Goal: Connect with others: Connect with others

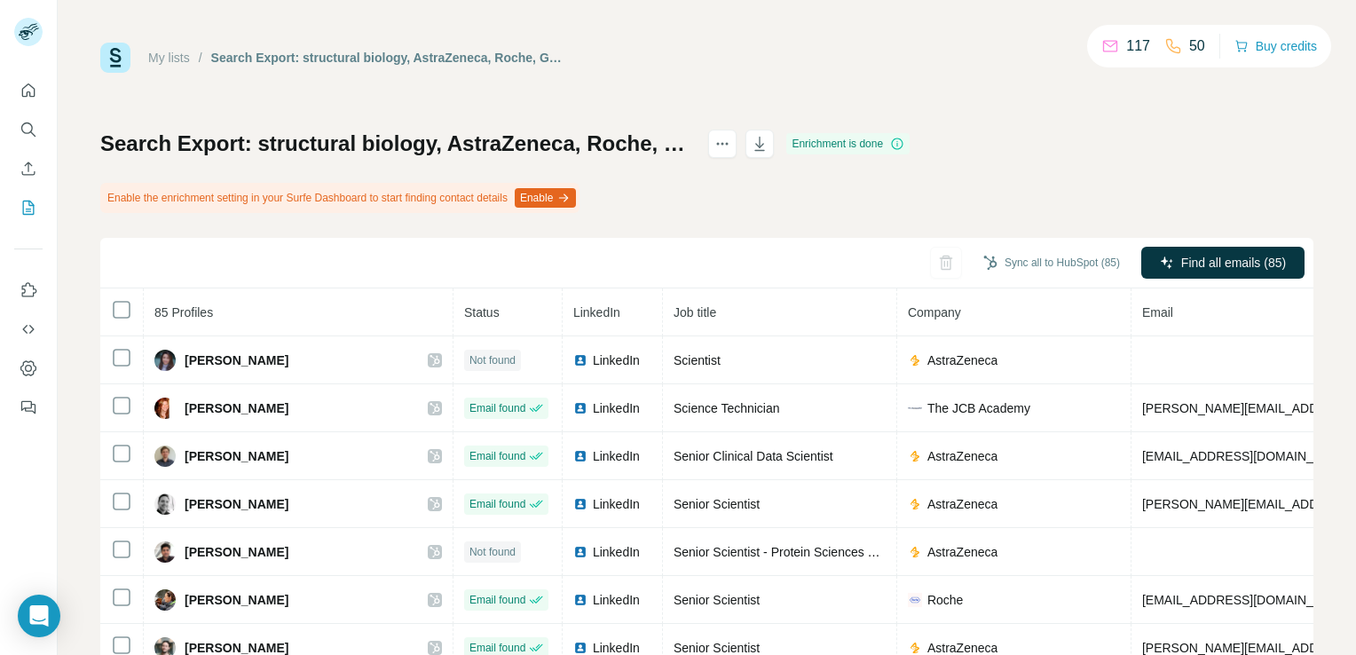
scroll to position [1104, 0]
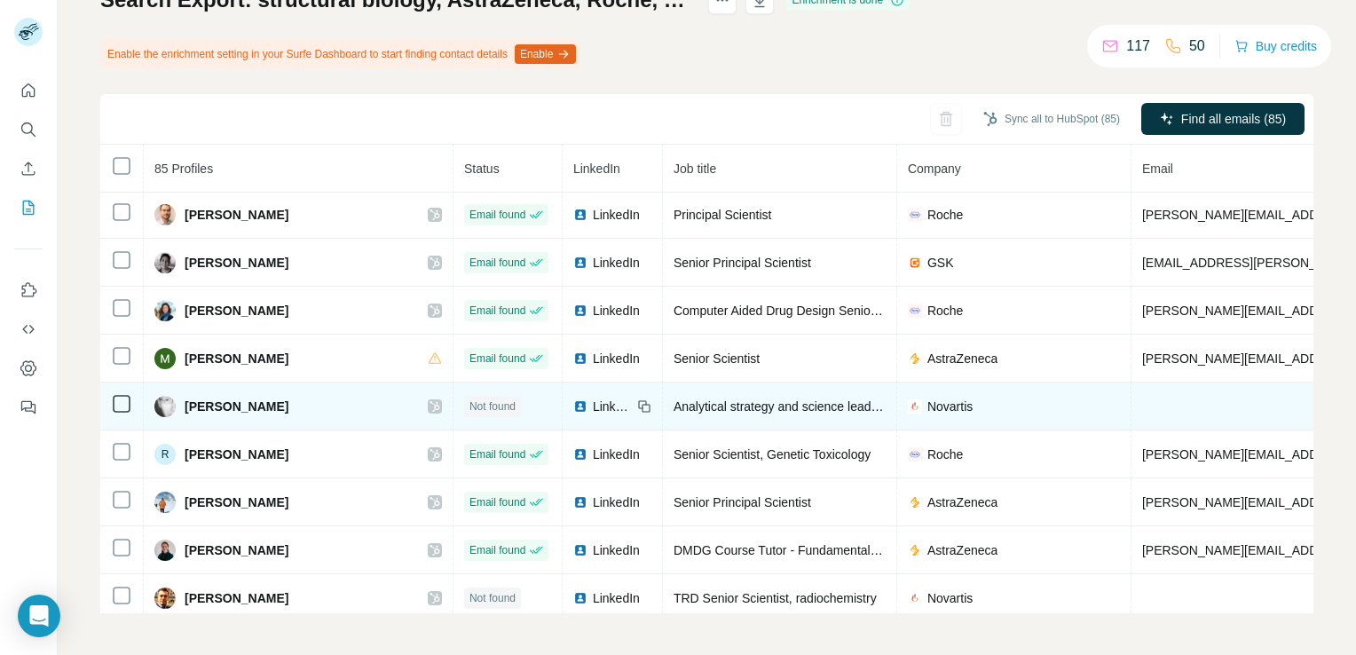
click at [428, 399] on div at bounding box center [435, 406] width 14 height 14
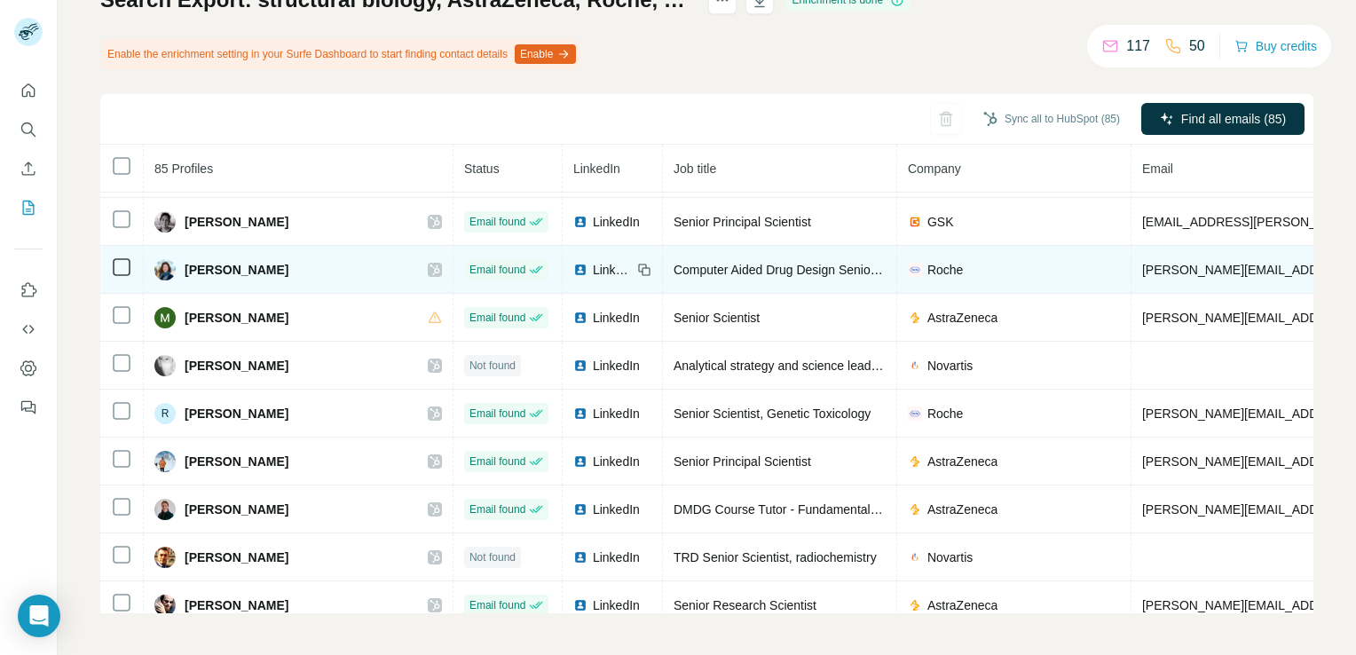
scroll to position [1148, 0]
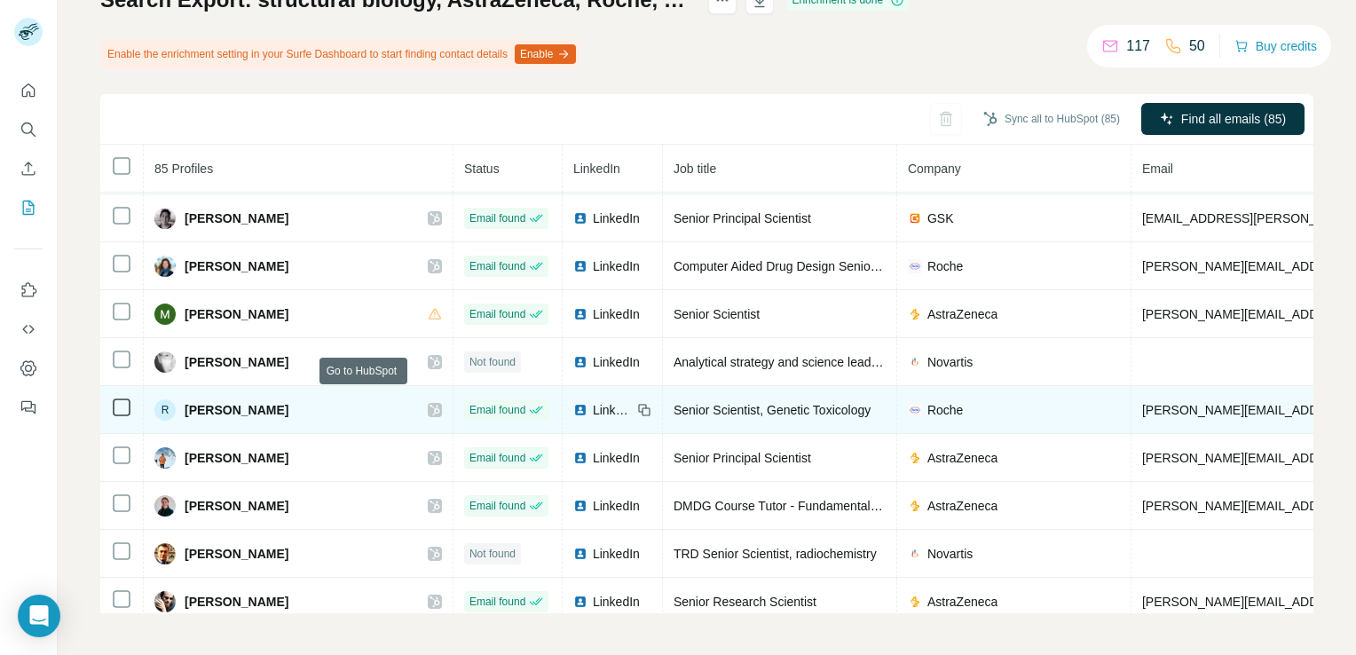
click at [429, 403] on icon at bounding box center [434, 410] width 11 height 14
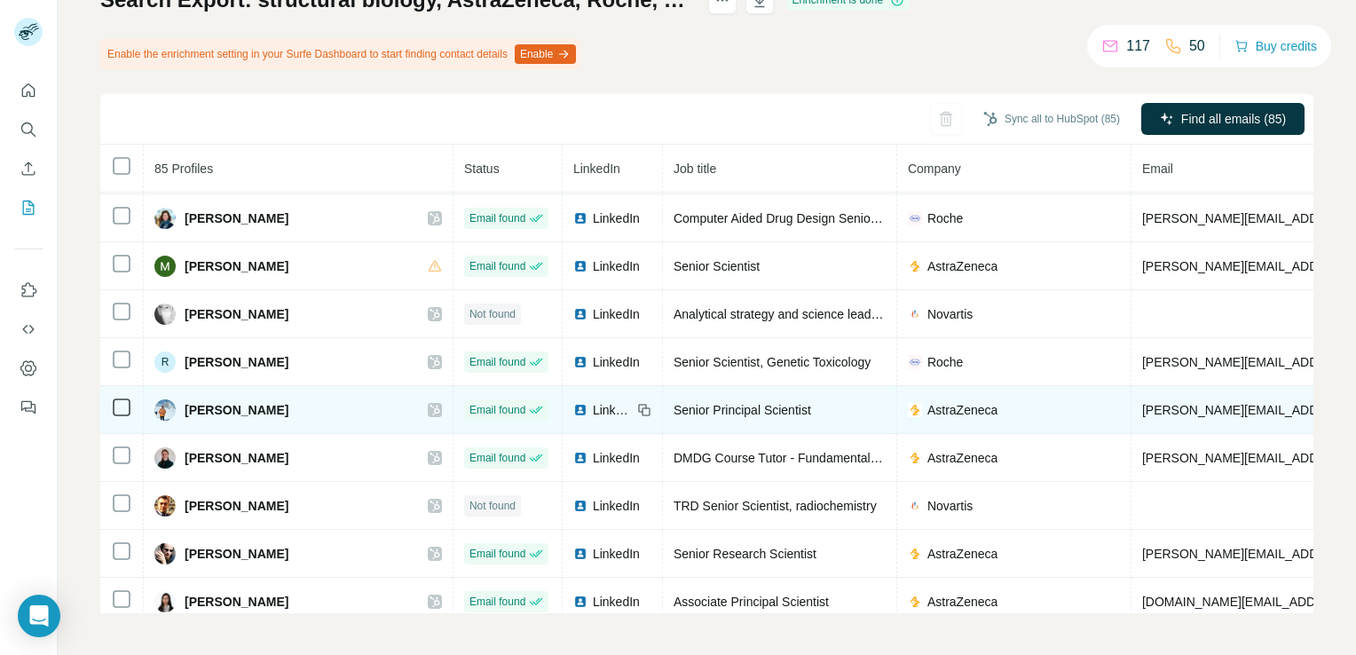
scroll to position [1198, 0]
click at [429, 403] on icon at bounding box center [434, 408] width 10 height 11
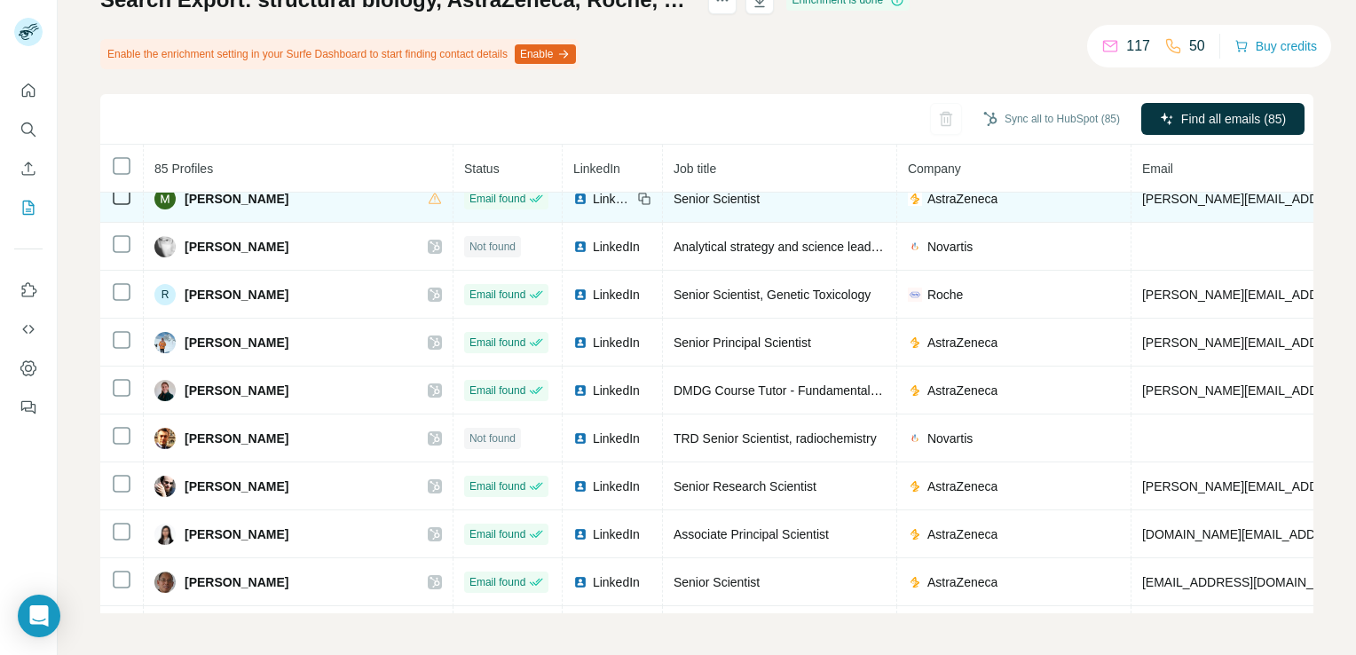
scroll to position [1265, 0]
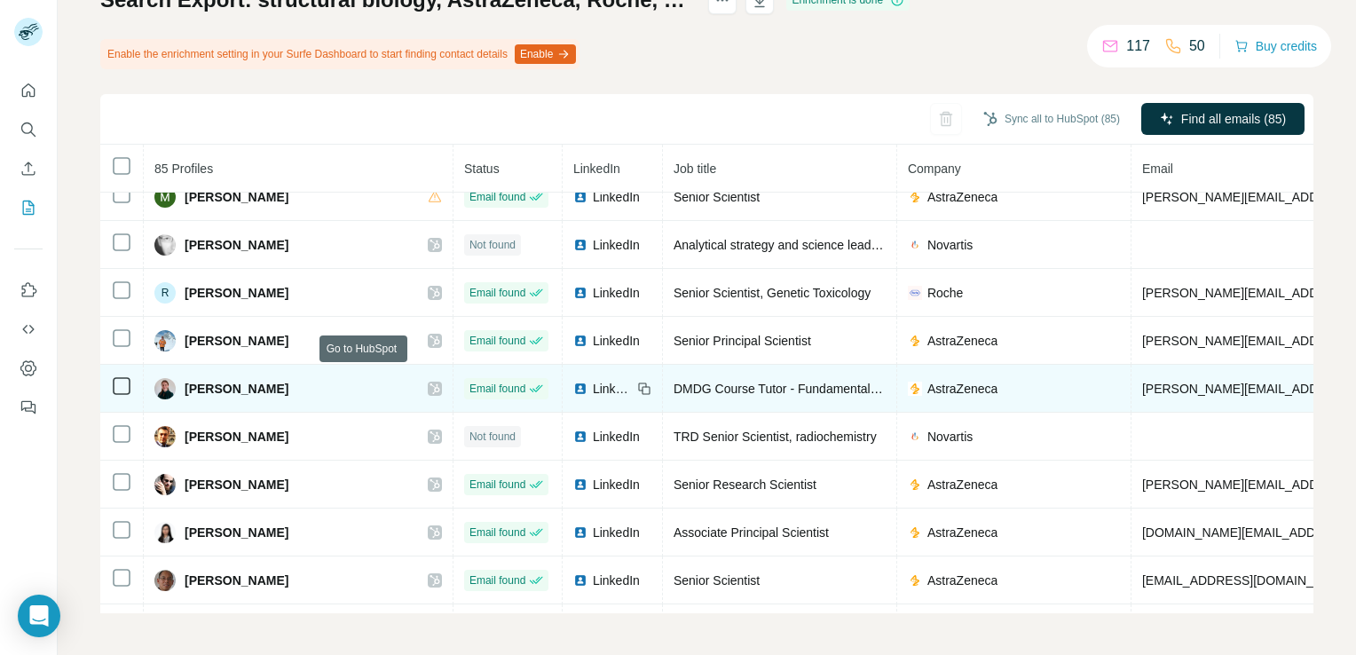
click at [429, 382] on icon at bounding box center [434, 389] width 11 height 14
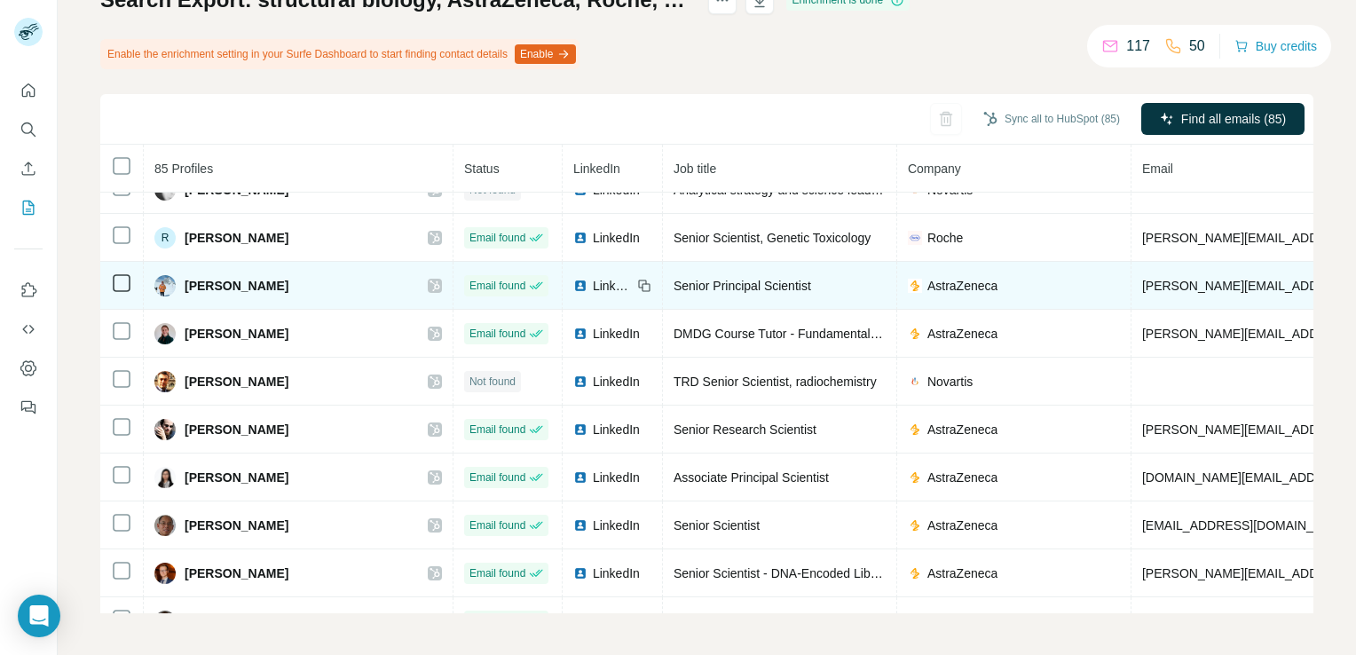
scroll to position [1322, 0]
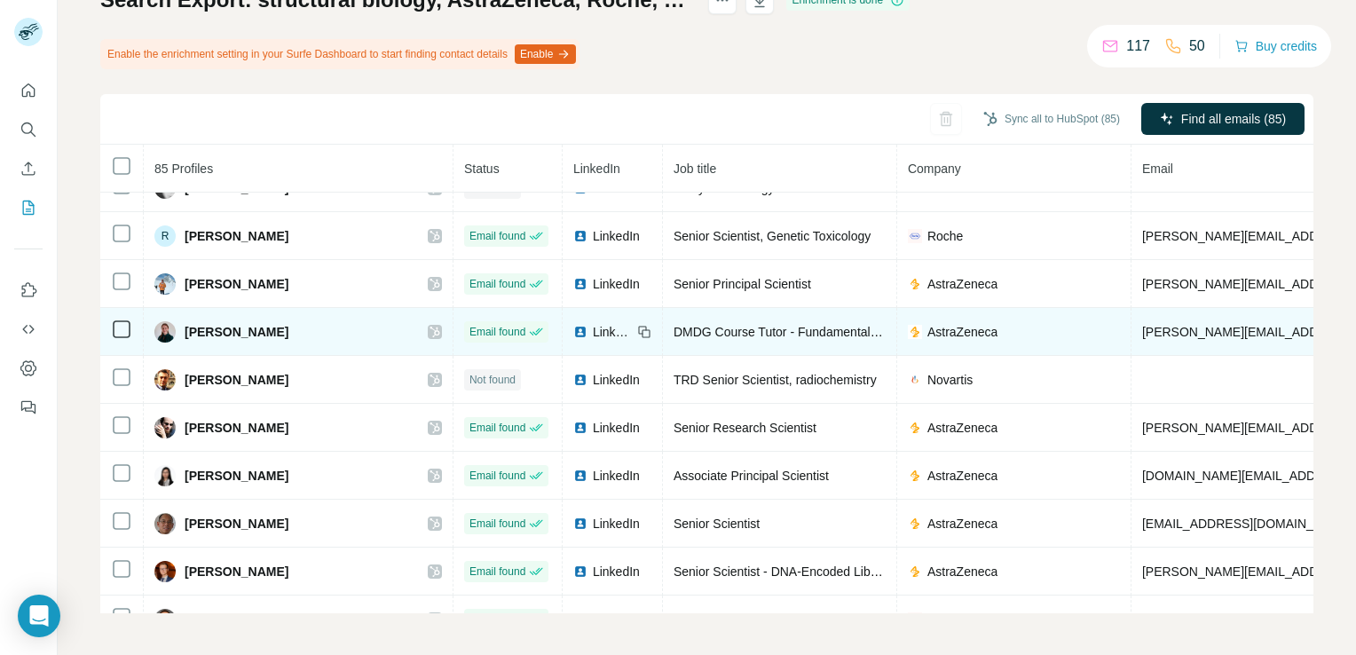
click at [593, 323] on span "LinkedIn" at bounding box center [612, 332] width 39 height 18
click at [428, 325] on div at bounding box center [435, 332] width 14 height 14
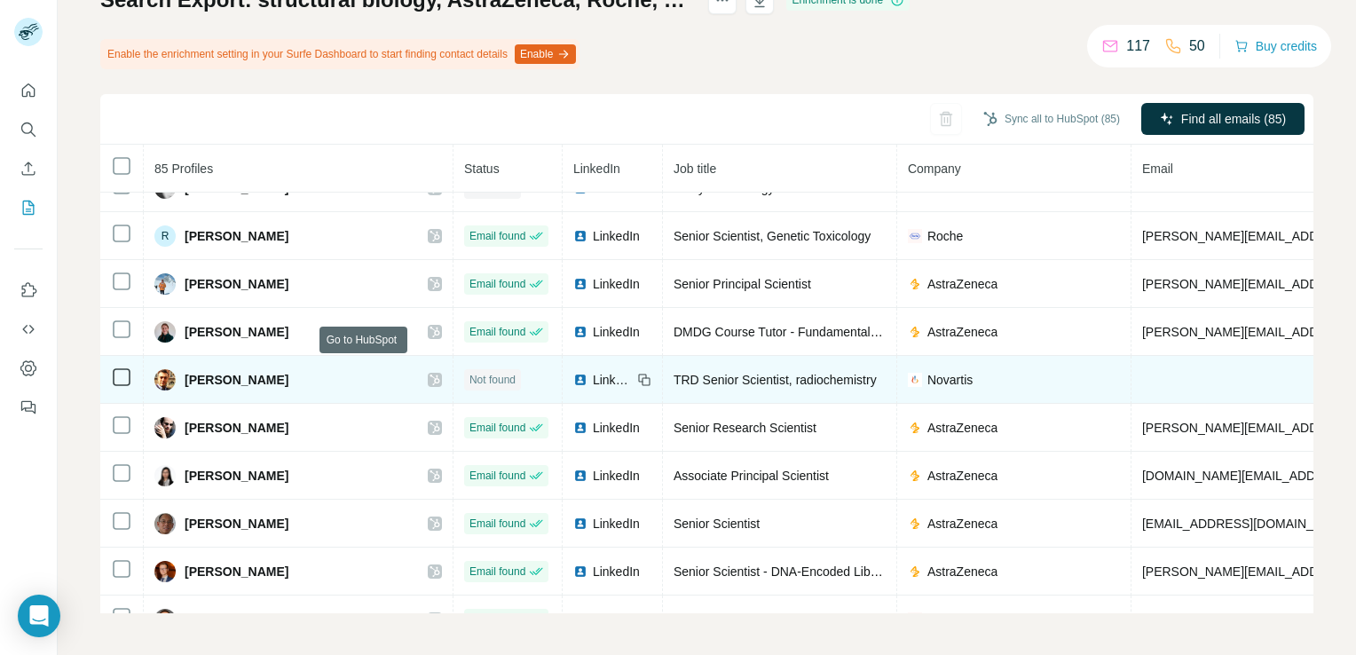
click at [429, 373] on icon at bounding box center [434, 380] width 11 height 14
click at [573, 373] on img at bounding box center [580, 380] width 14 height 14
click at [429, 373] on icon at bounding box center [434, 380] width 11 height 14
click at [593, 371] on span "LinkedIn" at bounding box center [612, 380] width 39 height 18
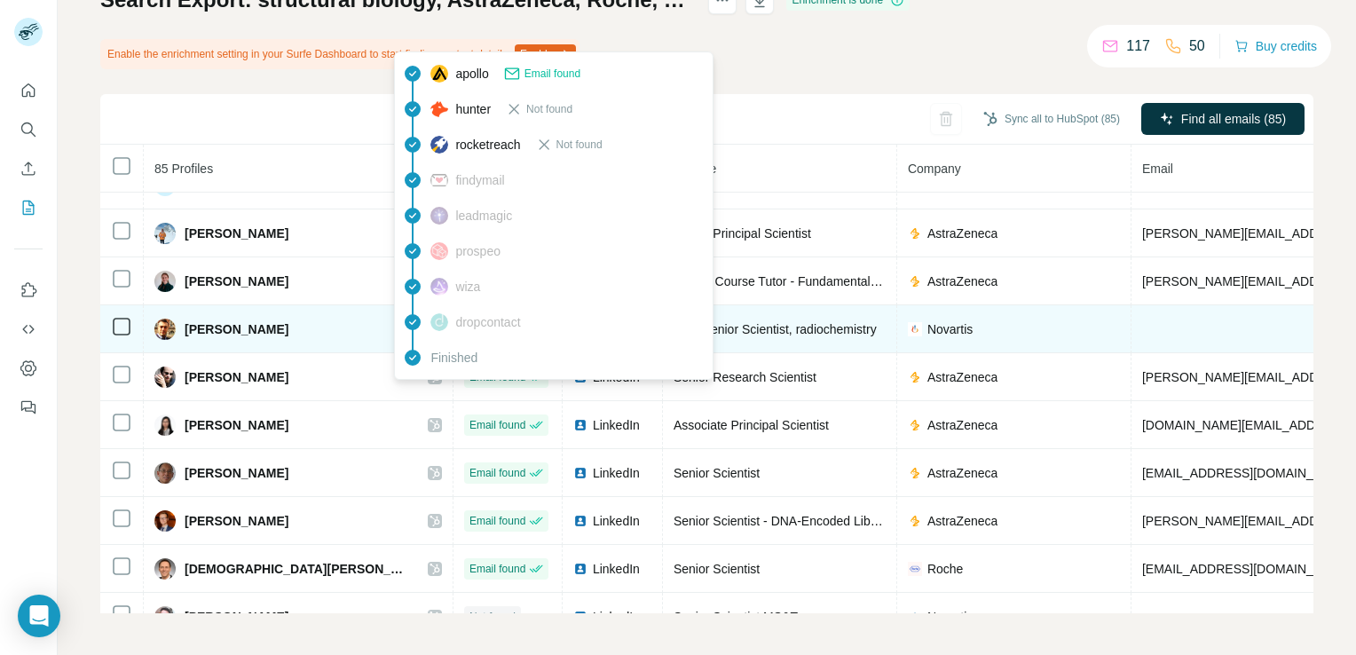
scroll to position [1374, 0]
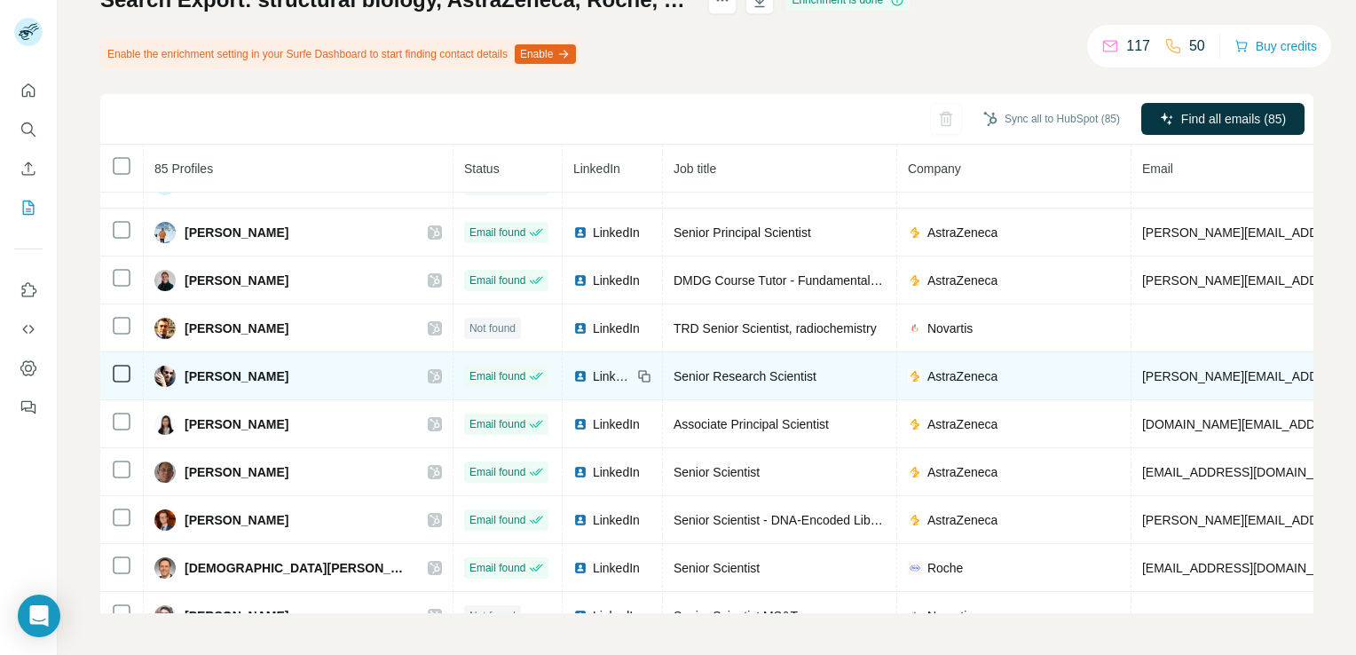
click at [429, 369] on icon at bounding box center [434, 376] width 11 height 14
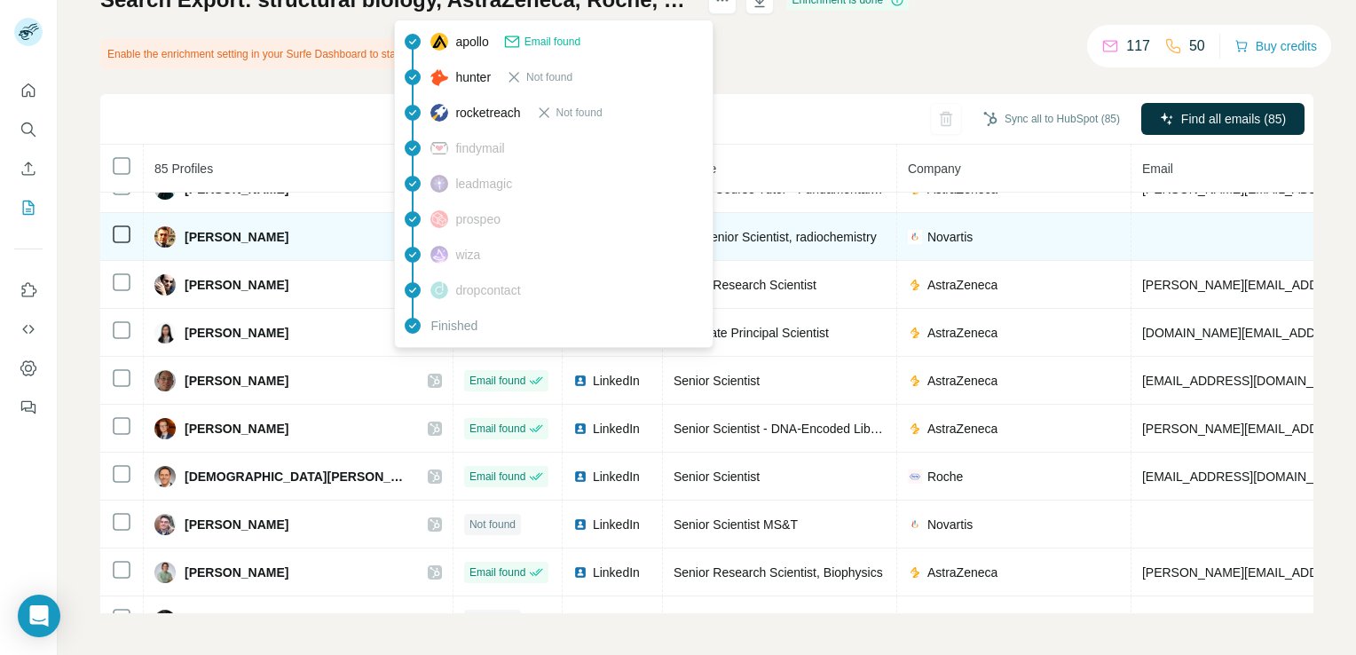
scroll to position [1466, 0]
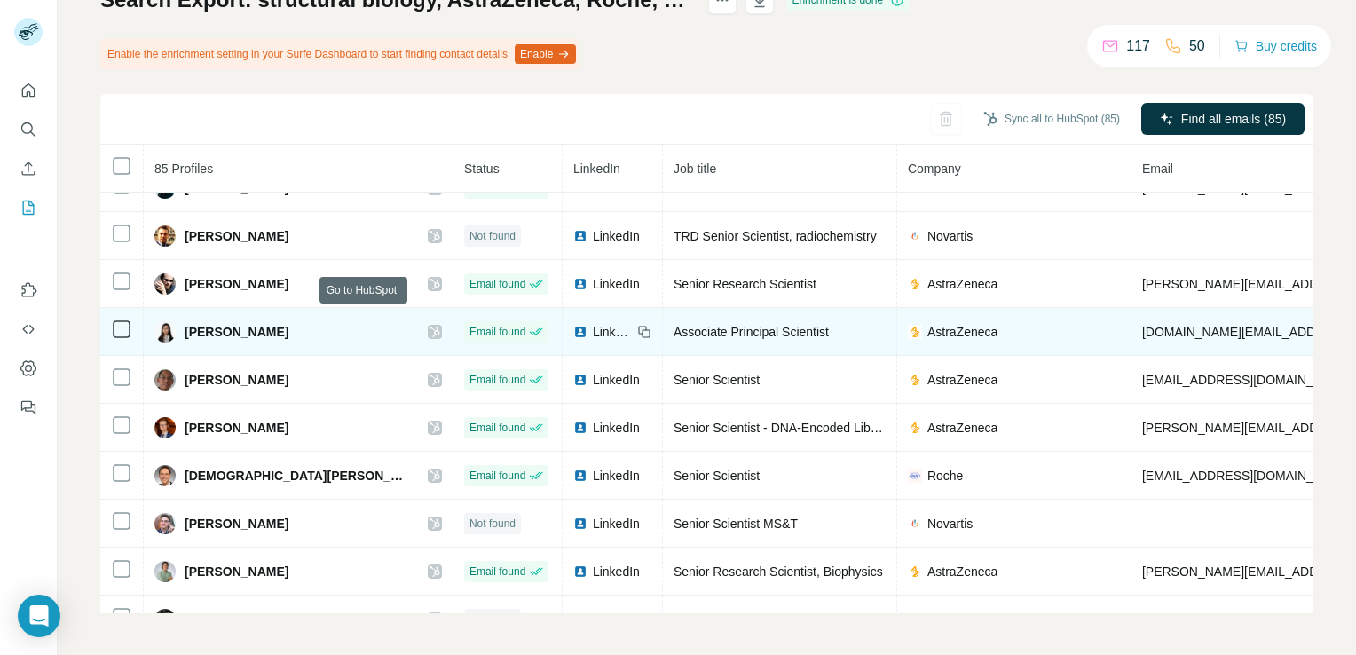
click at [429, 327] on icon at bounding box center [434, 332] width 10 height 11
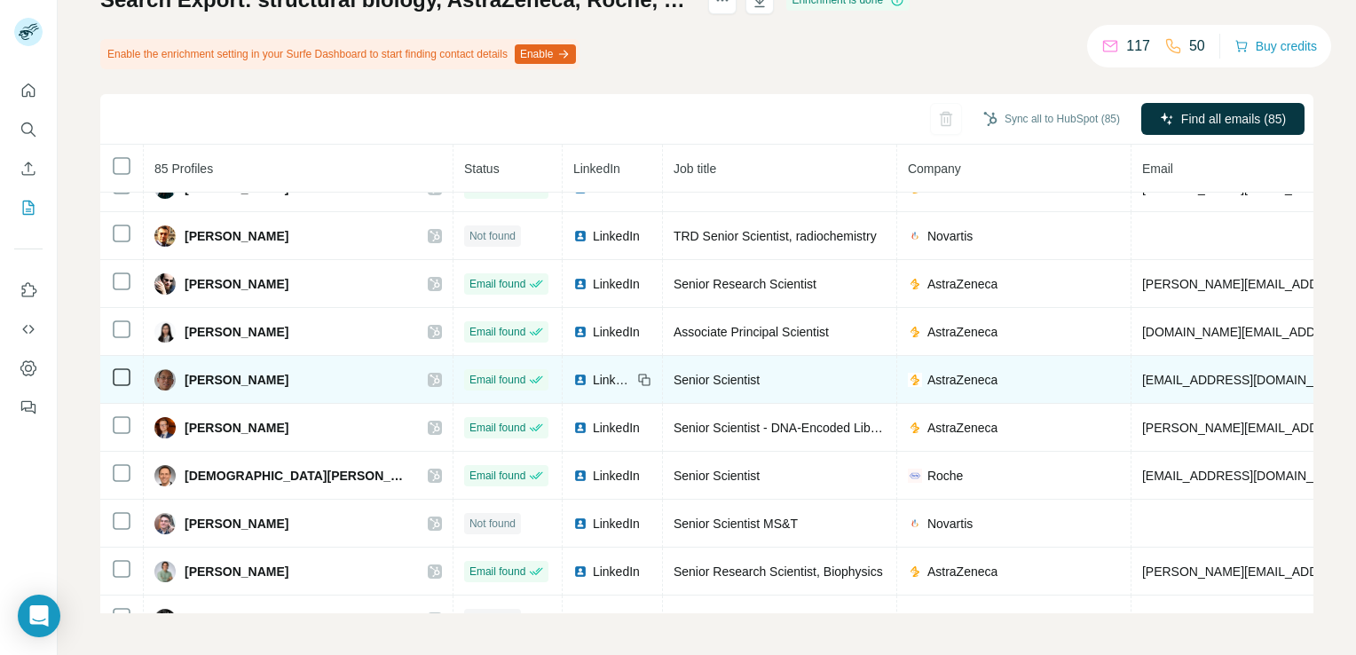
click at [429, 374] on icon at bounding box center [434, 379] width 10 height 11
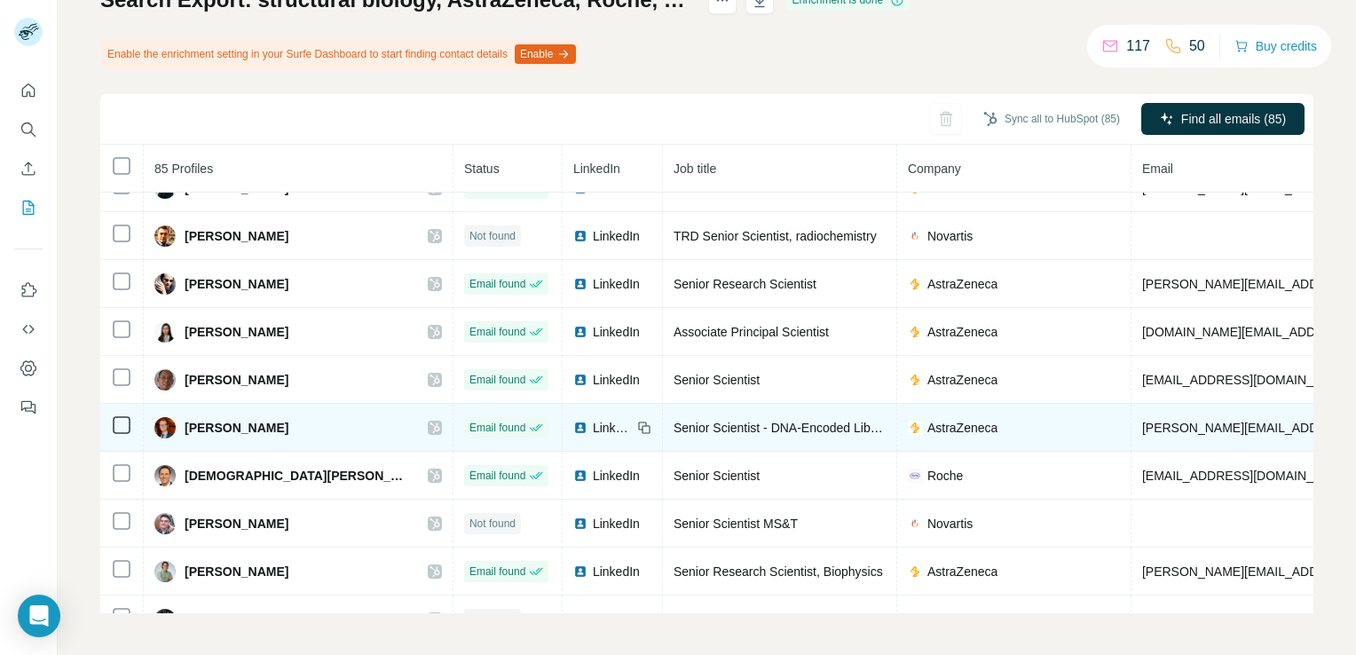
click at [429, 421] on icon at bounding box center [434, 428] width 11 height 14
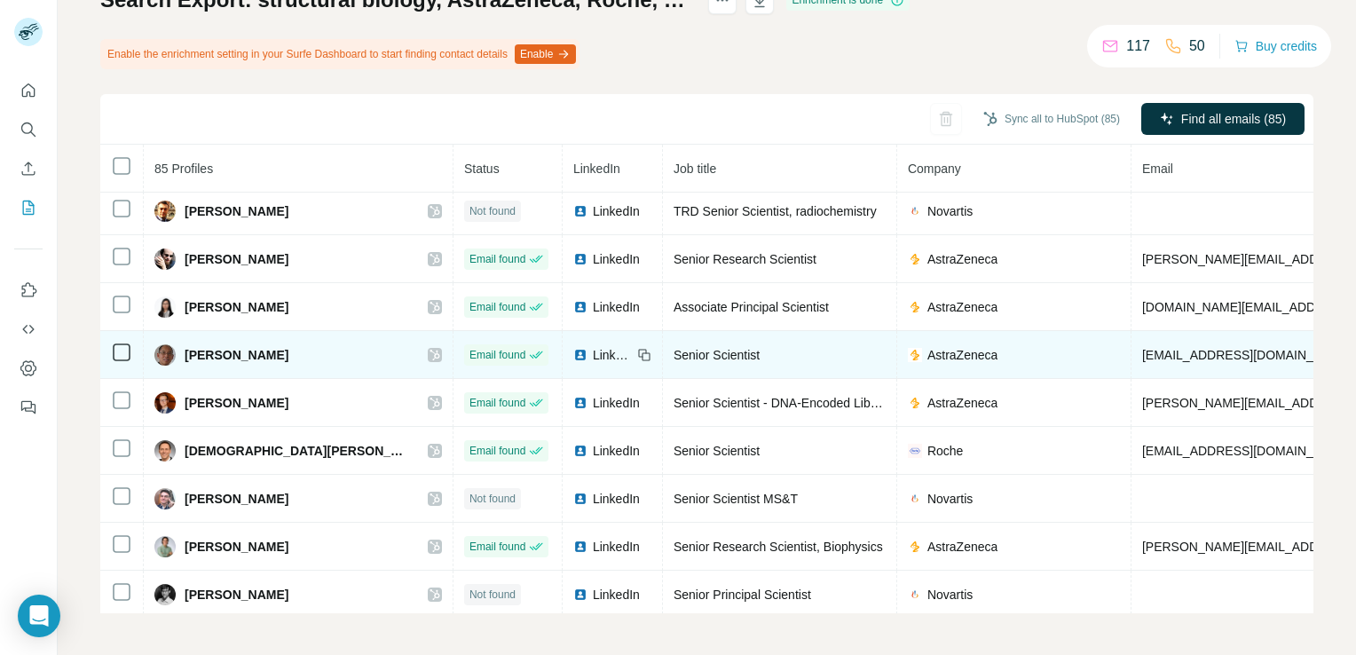
scroll to position [1490, 0]
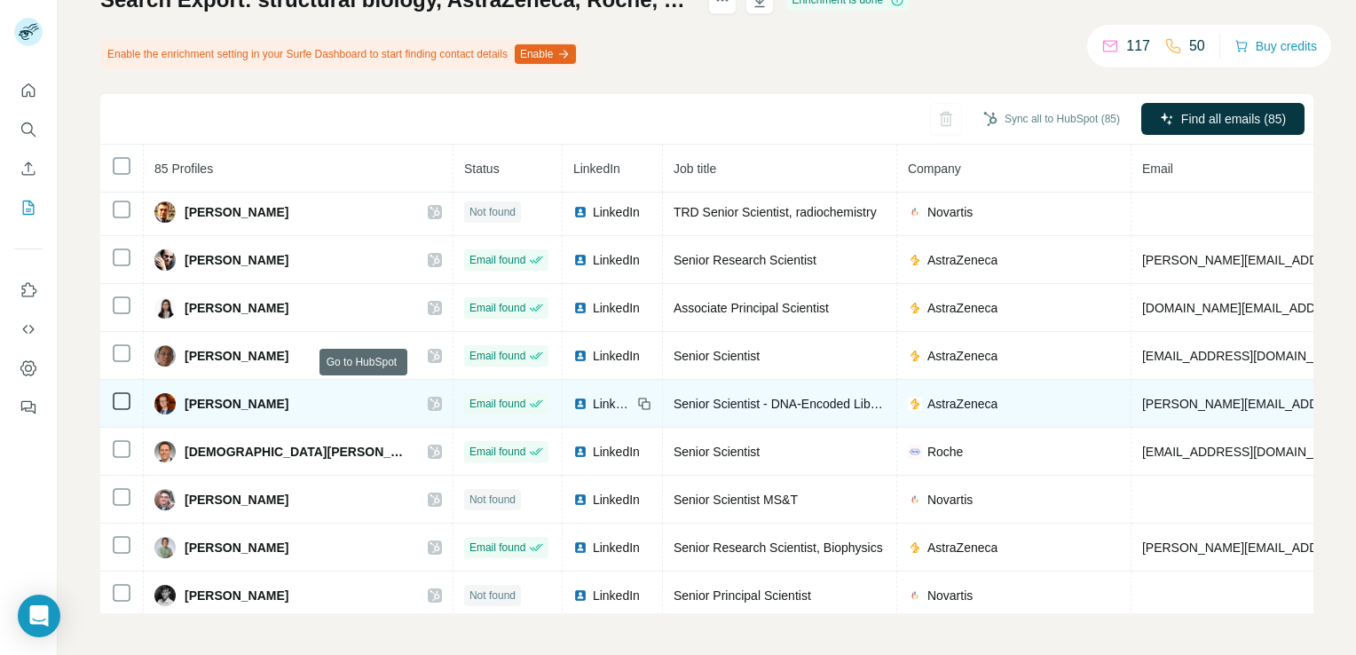
click at [428, 397] on div at bounding box center [435, 404] width 14 height 14
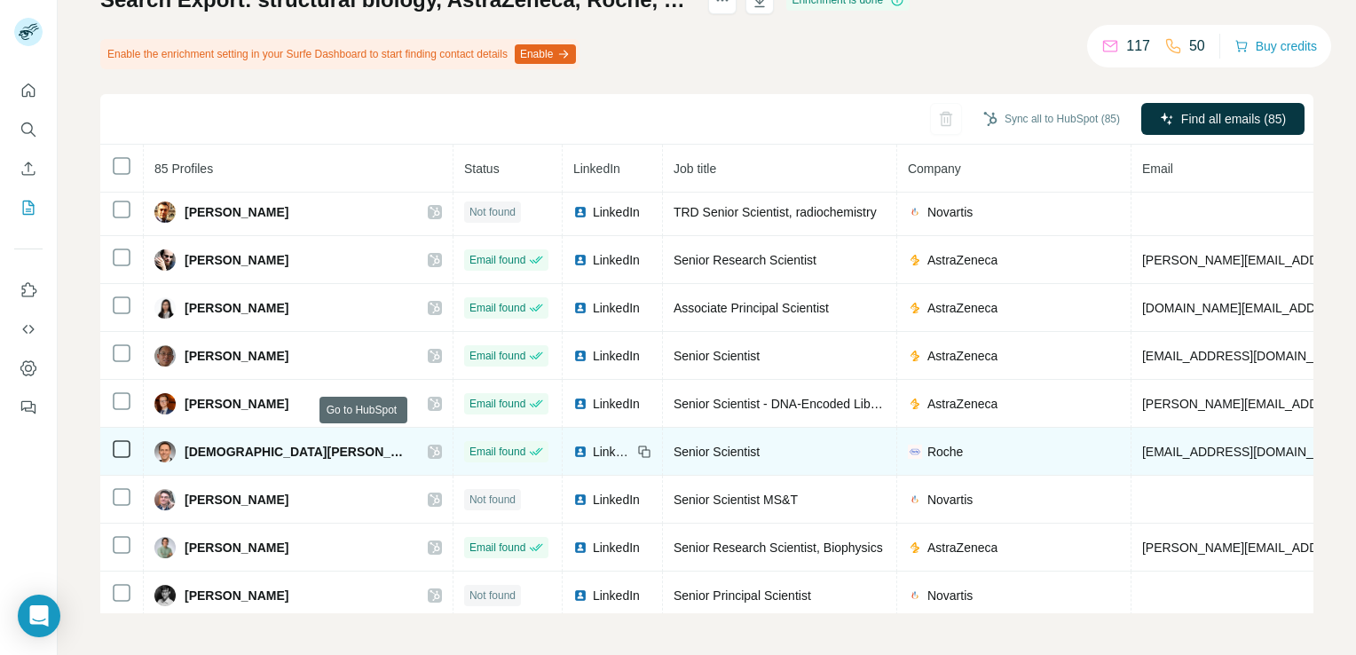
click at [429, 446] on icon at bounding box center [434, 451] width 10 height 11
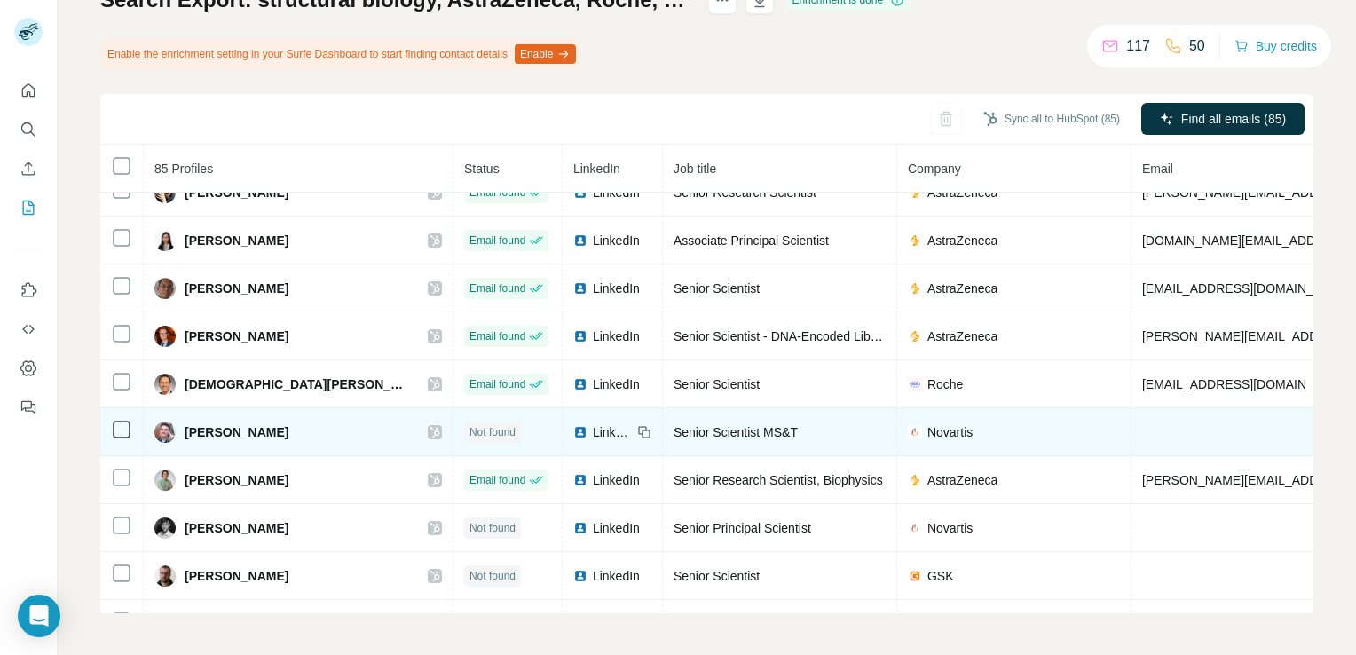
scroll to position [1557, 0]
click at [429, 427] on icon at bounding box center [434, 432] width 10 height 11
click at [593, 423] on span "LinkedIn" at bounding box center [612, 432] width 39 height 18
click at [429, 425] on icon at bounding box center [434, 432] width 11 height 14
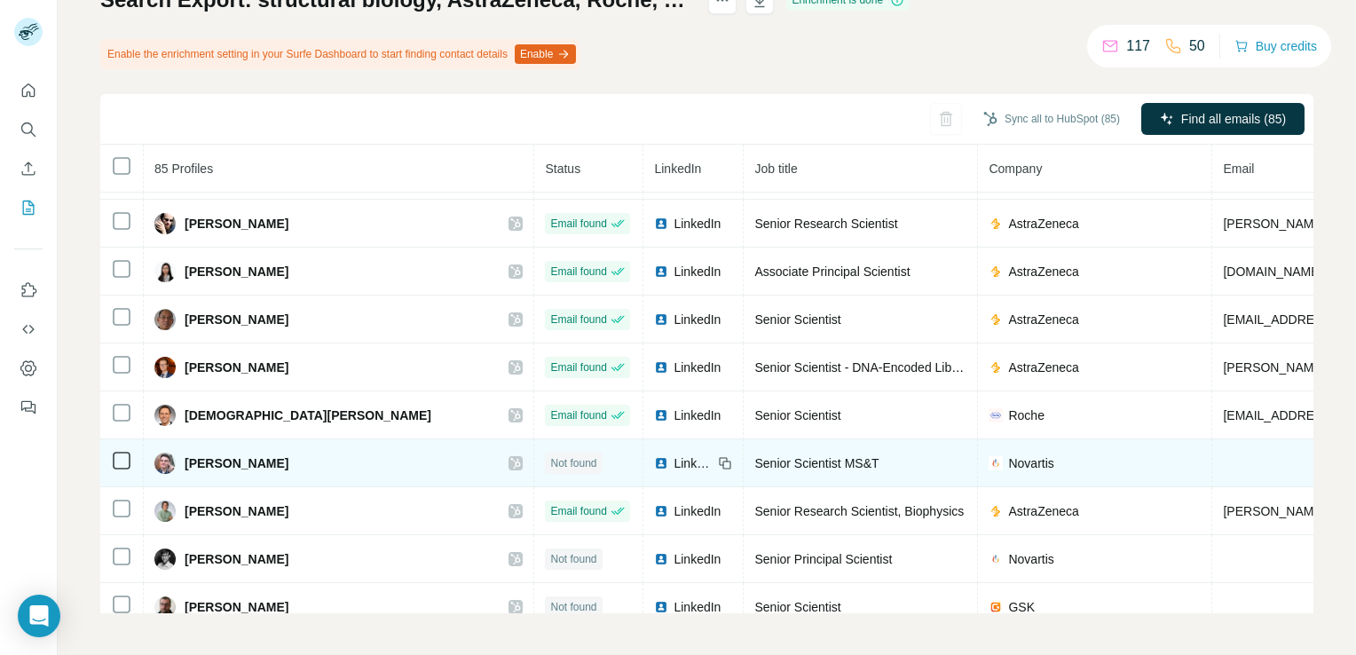
scroll to position [1686, 0]
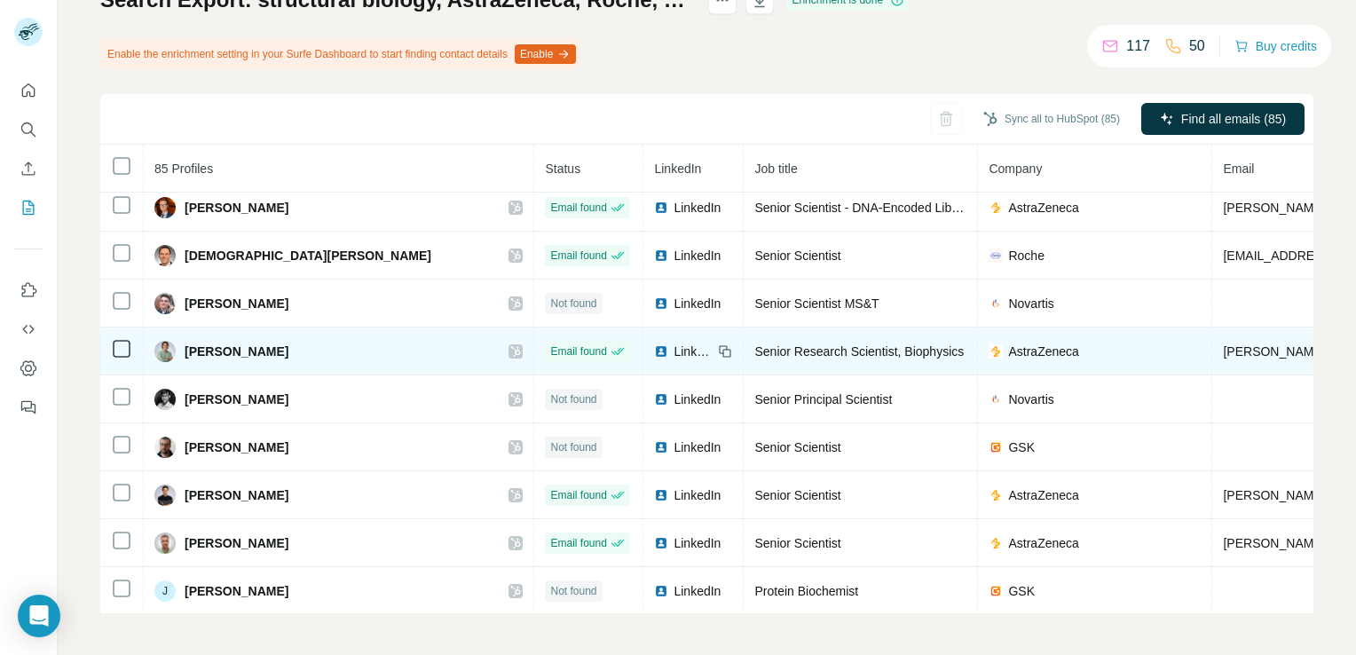
click at [510, 344] on icon at bounding box center [515, 351] width 11 height 14
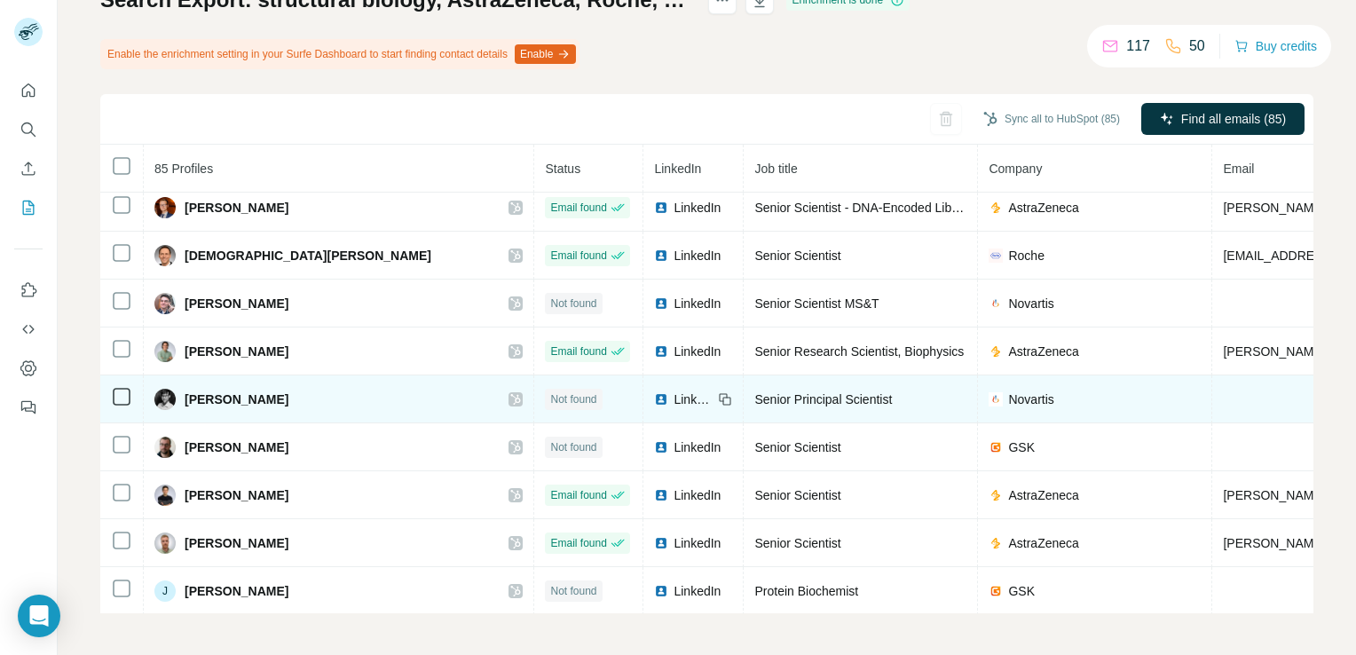
click at [673, 390] on span "LinkedIn" at bounding box center [692, 399] width 39 height 18
click at [510, 392] on icon at bounding box center [515, 399] width 11 height 14
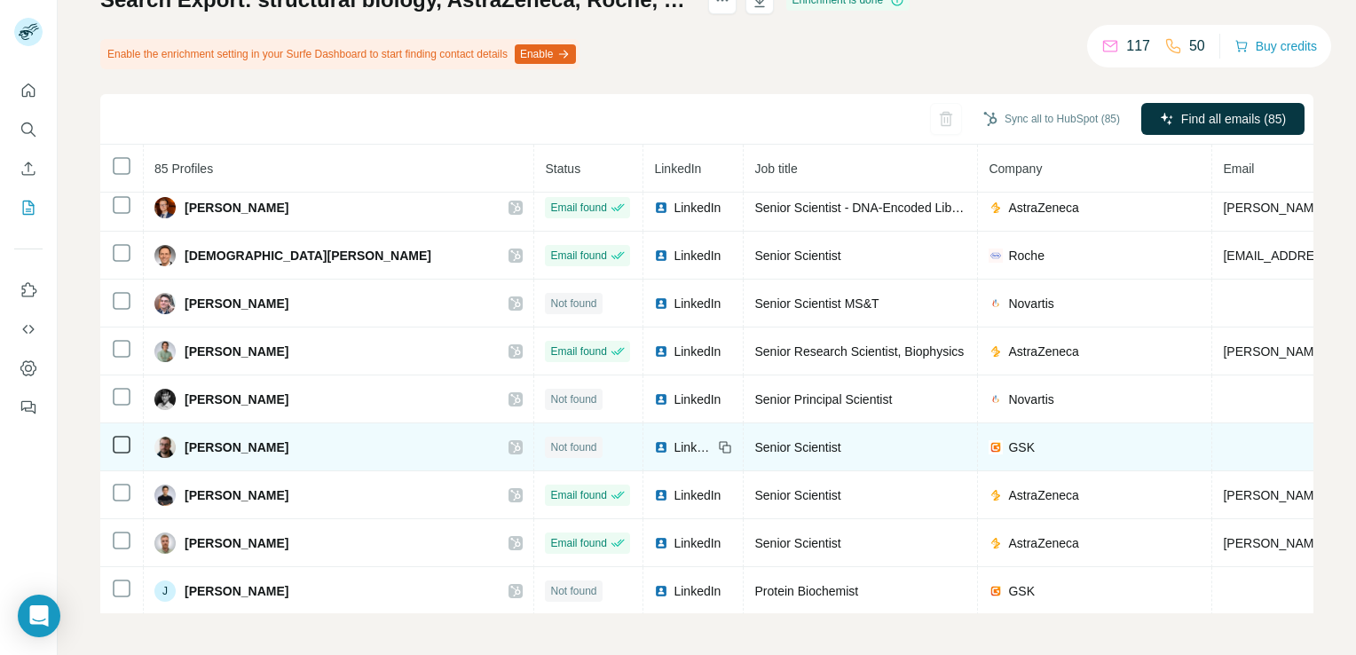
click at [510, 440] on icon at bounding box center [515, 447] width 11 height 14
click at [673, 438] on span "LinkedIn" at bounding box center [692, 447] width 39 height 18
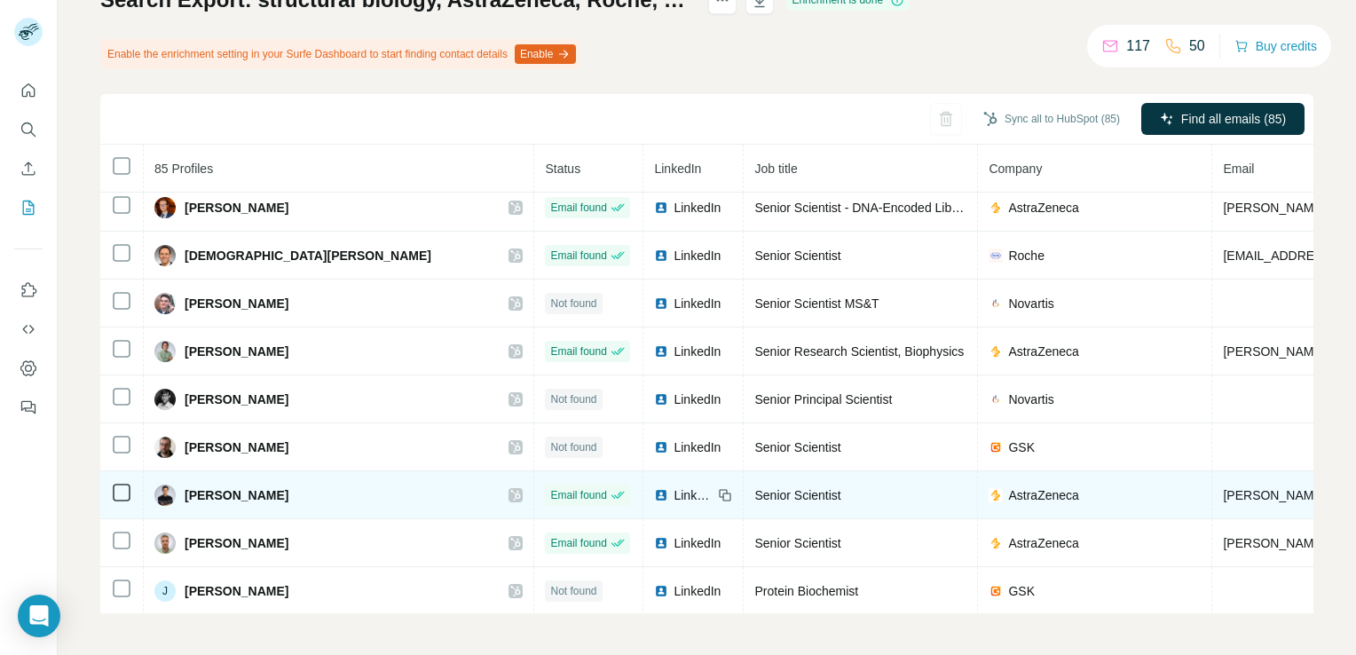
click at [510, 488] on icon at bounding box center [515, 495] width 11 height 14
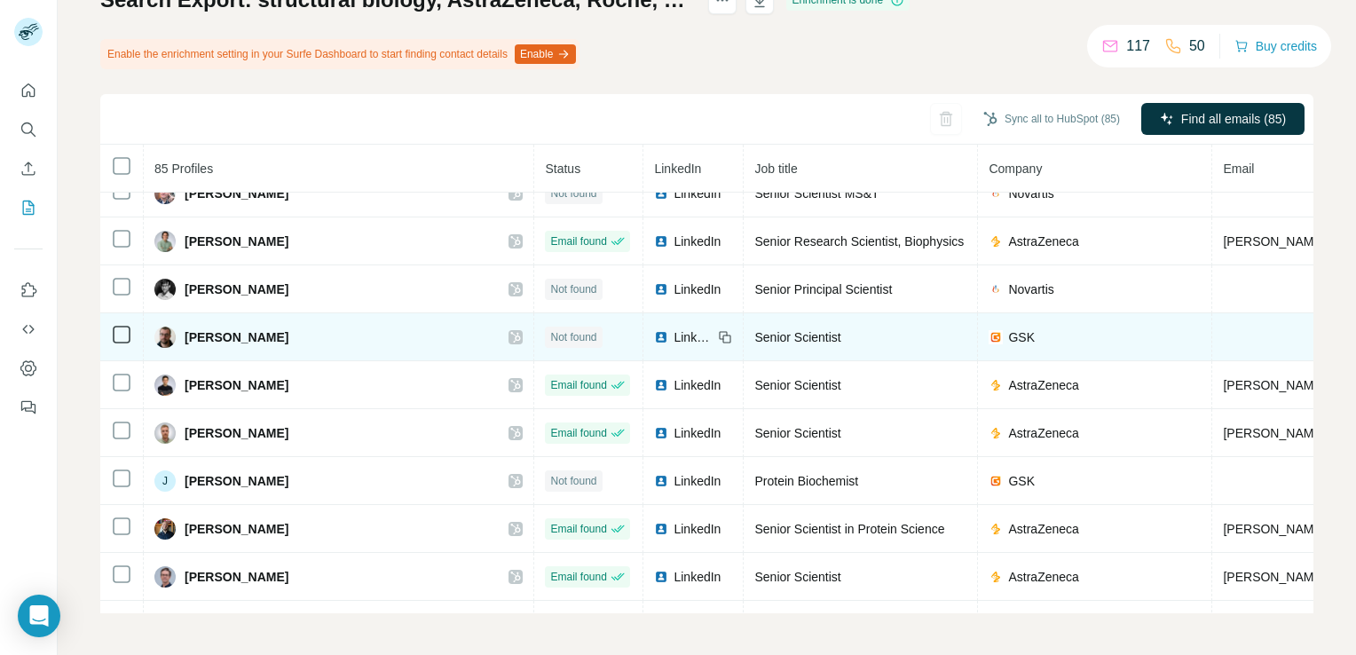
scroll to position [1796, 0]
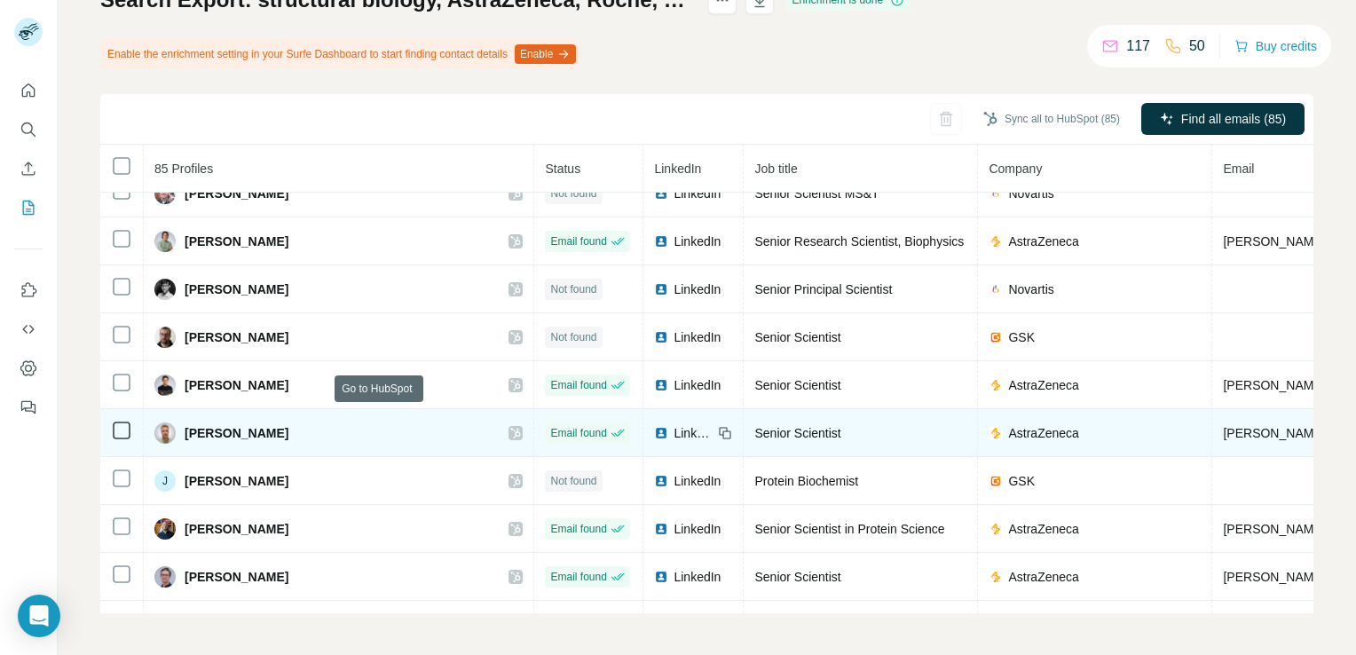
click at [510, 426] on icon at bounding box center [515, 433] width 11 height 14
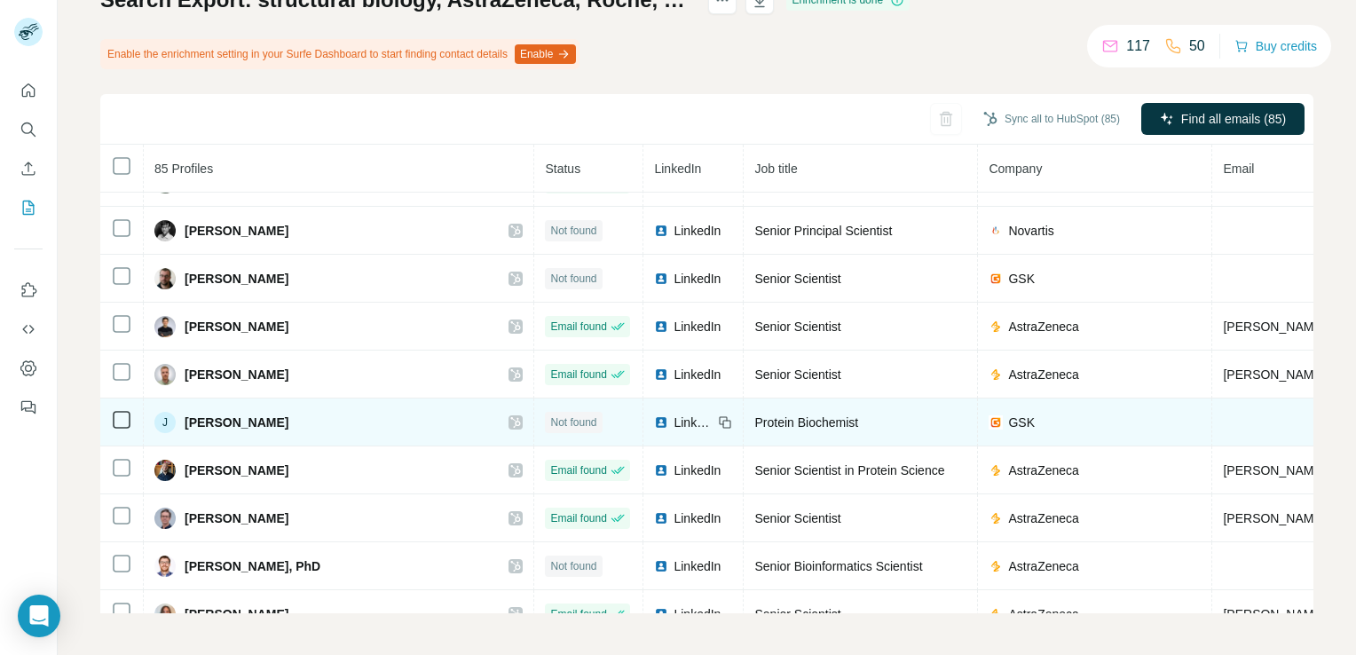
scroll to position [1856, 0]
click at [673, 412] on span "LinkedIn" at bounding box center [692, 421] width 39 height 18
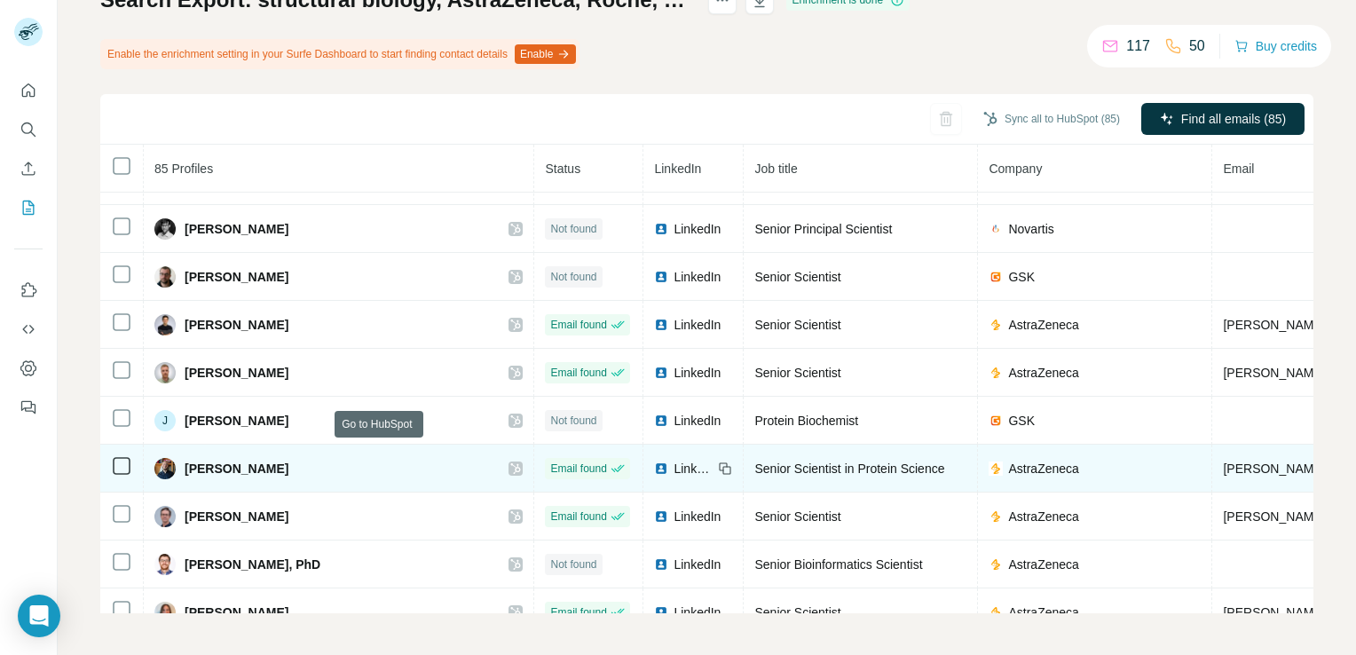
click at [510, 461] on icon at bounding box center [515, 468] width 11 height 14
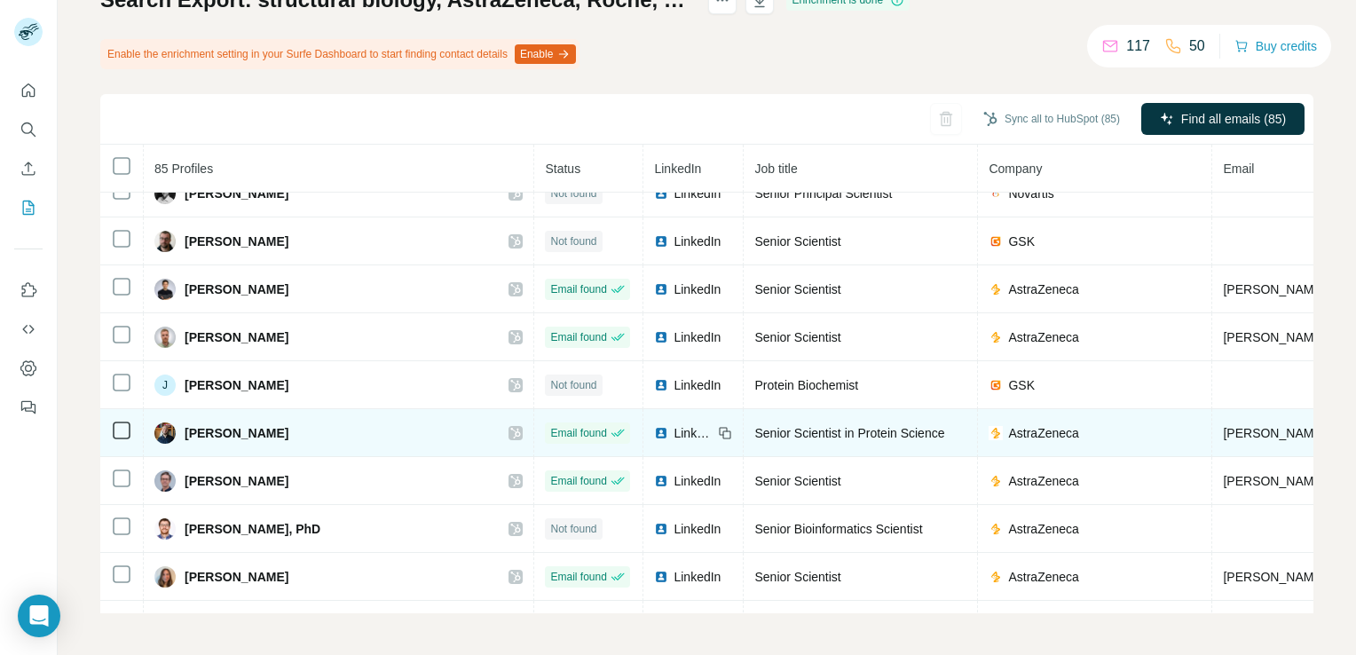
scroll to position [1895, 0]
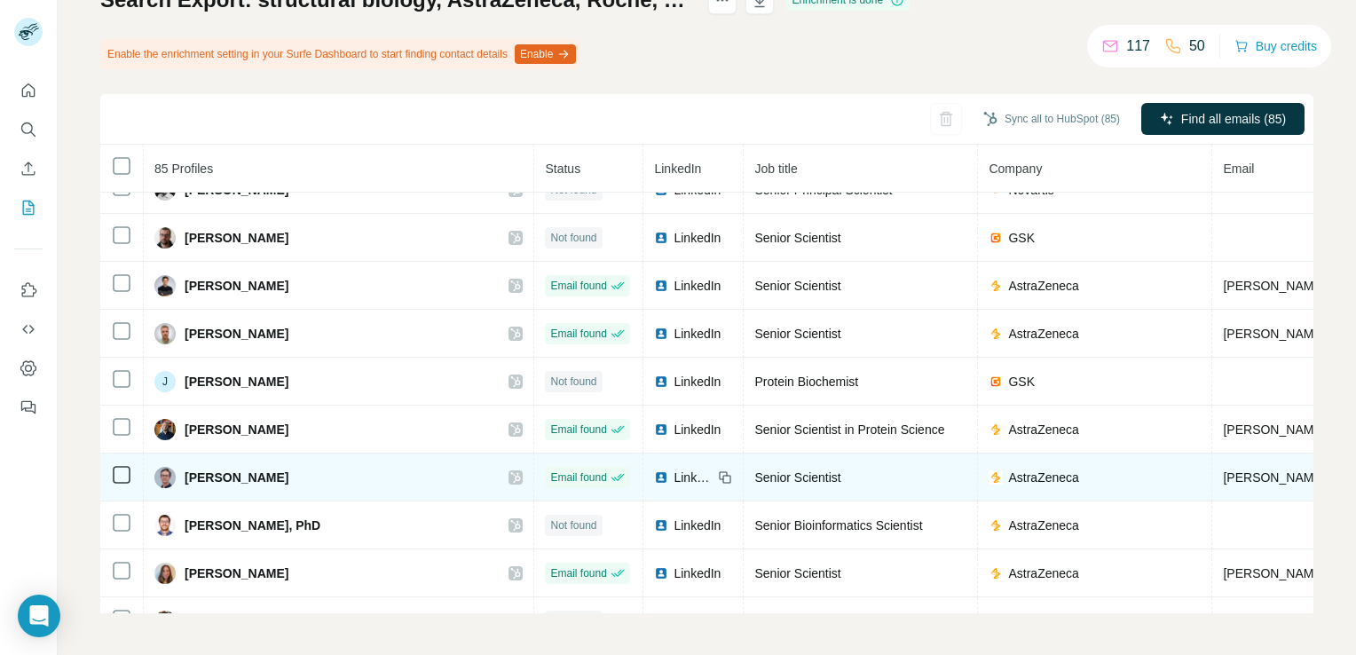
click at [510, 470] on icon at bounding box center [515, 477] width 11 height 14
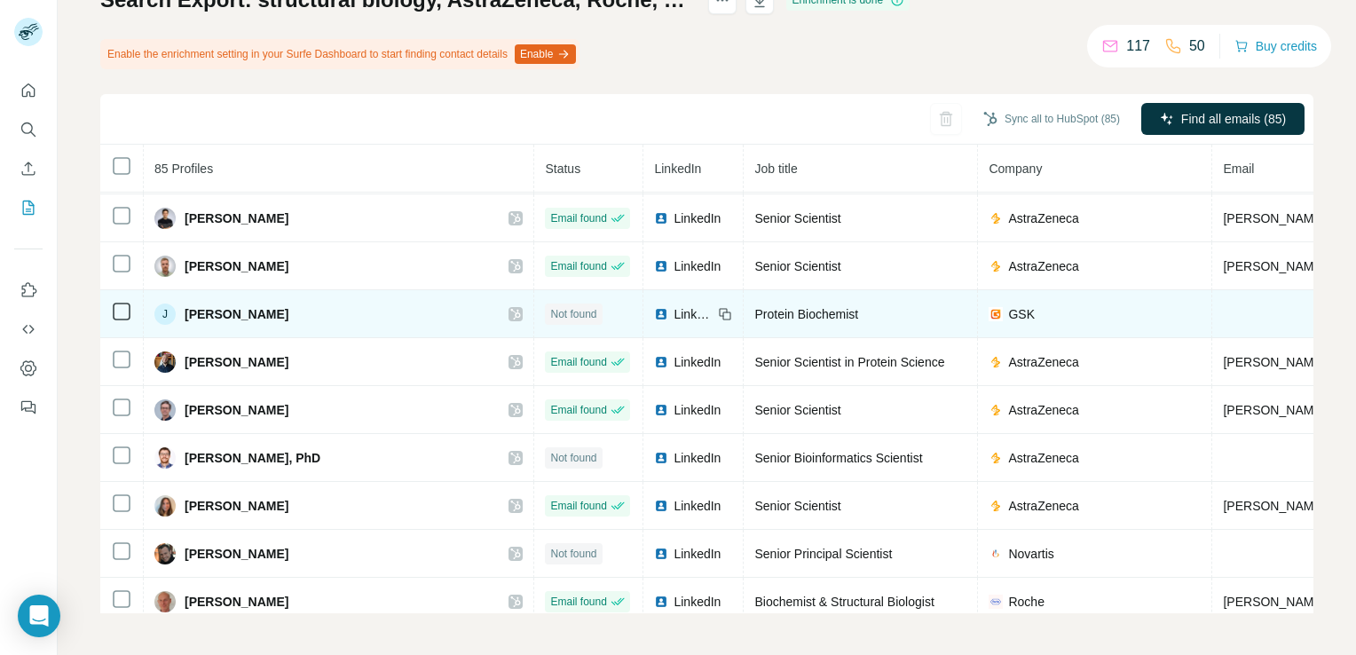
scroll to position [1963, 0]
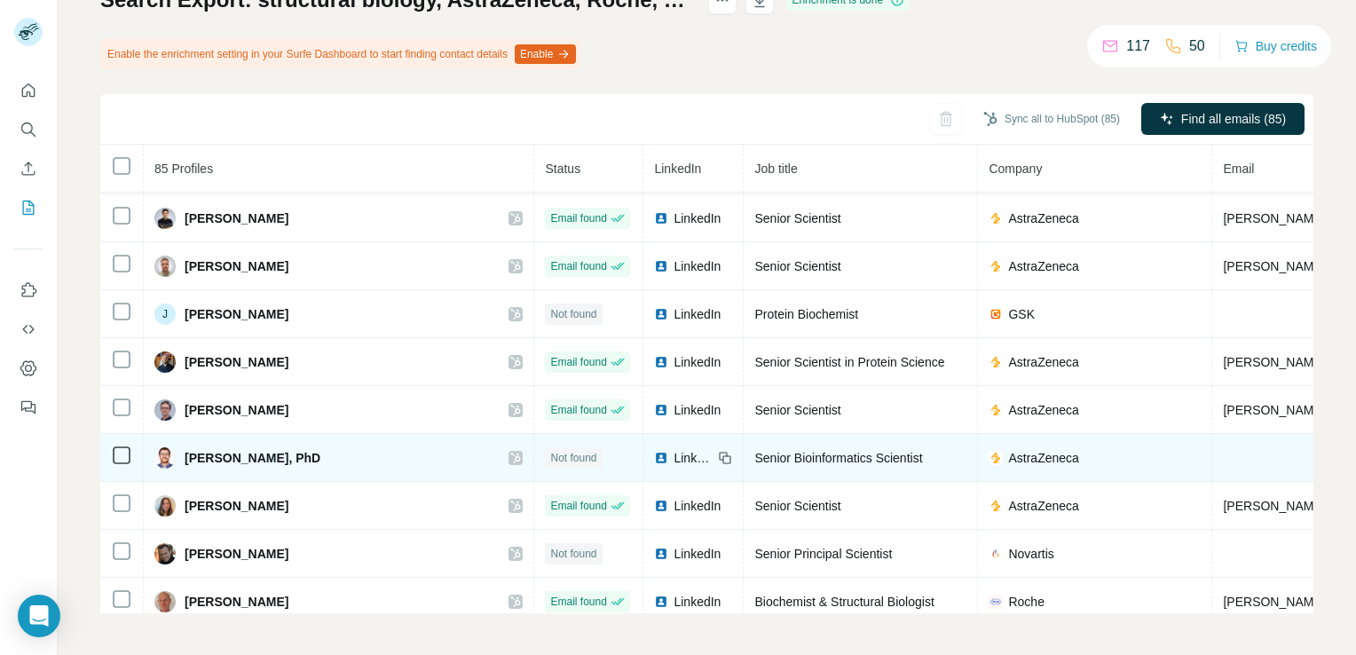
click at [673, 449] on span "LinkedIn" at bounding box center [692, 458] width 39 height 18
click at [511, 453] on icon at bounding box center [516, 458] width 10 height 11
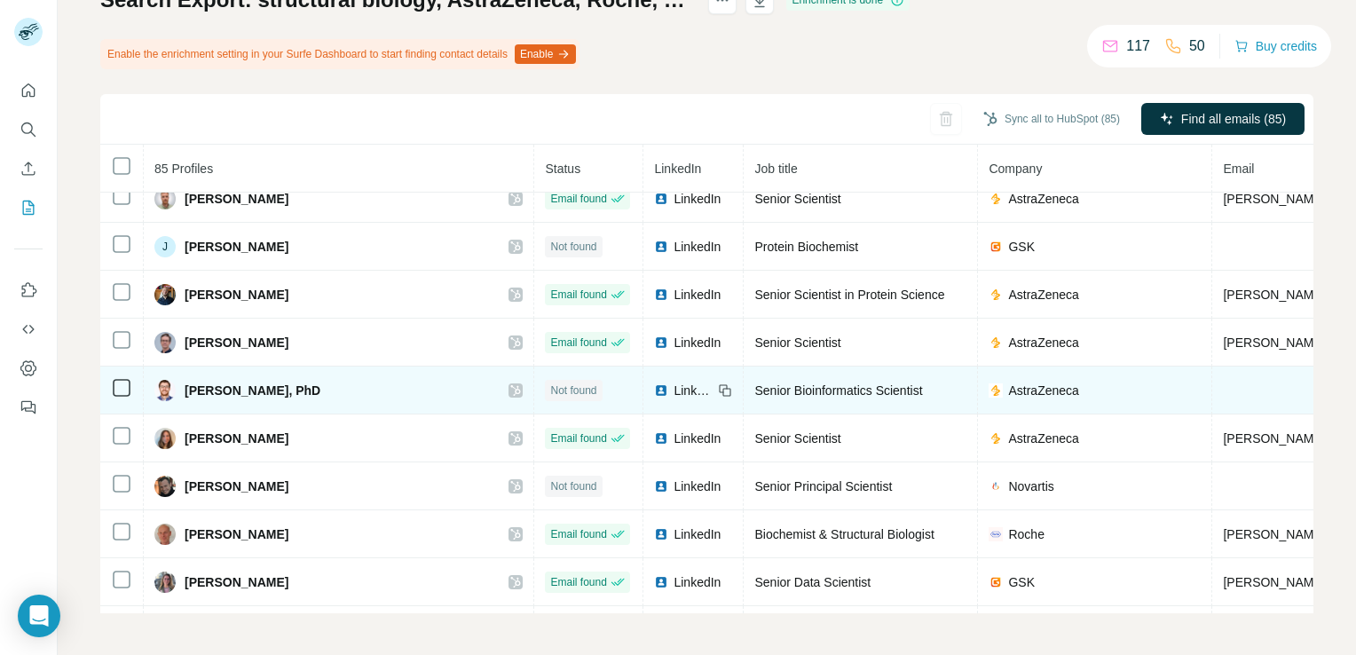
scroll to position [2040, 0]
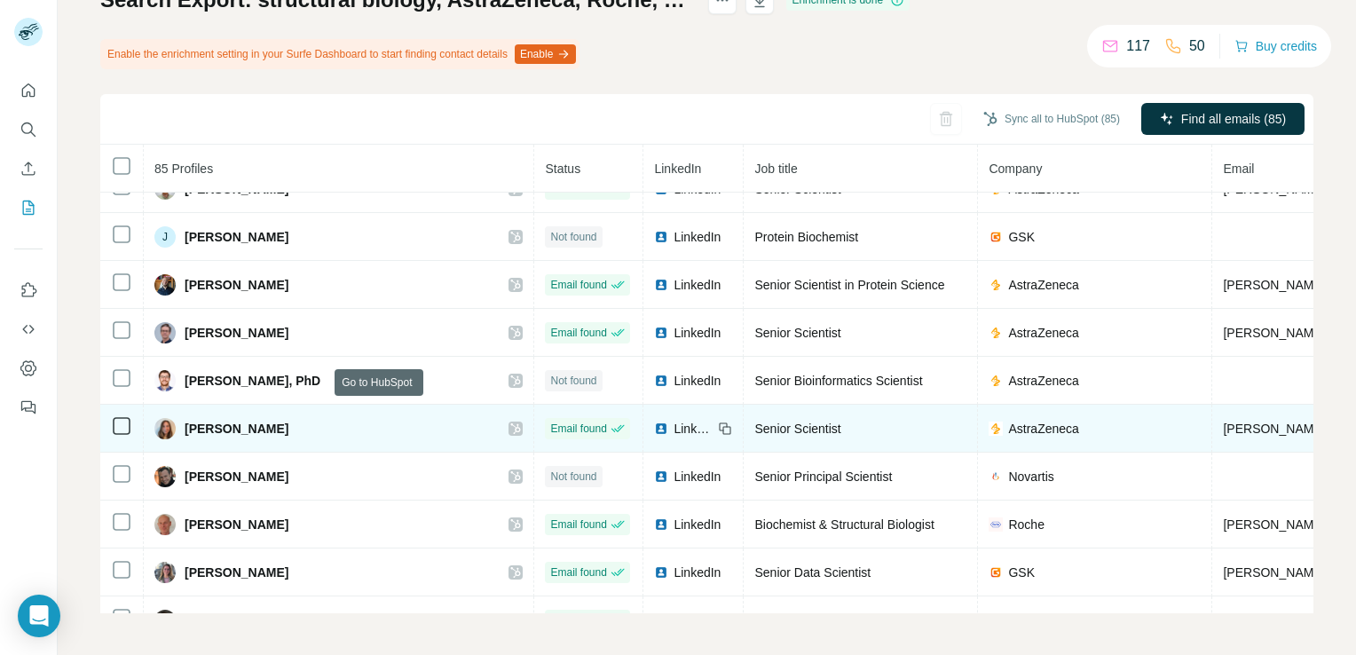
click at [510, 421] on icon at bounding box center [515, 428] width 11 height 14
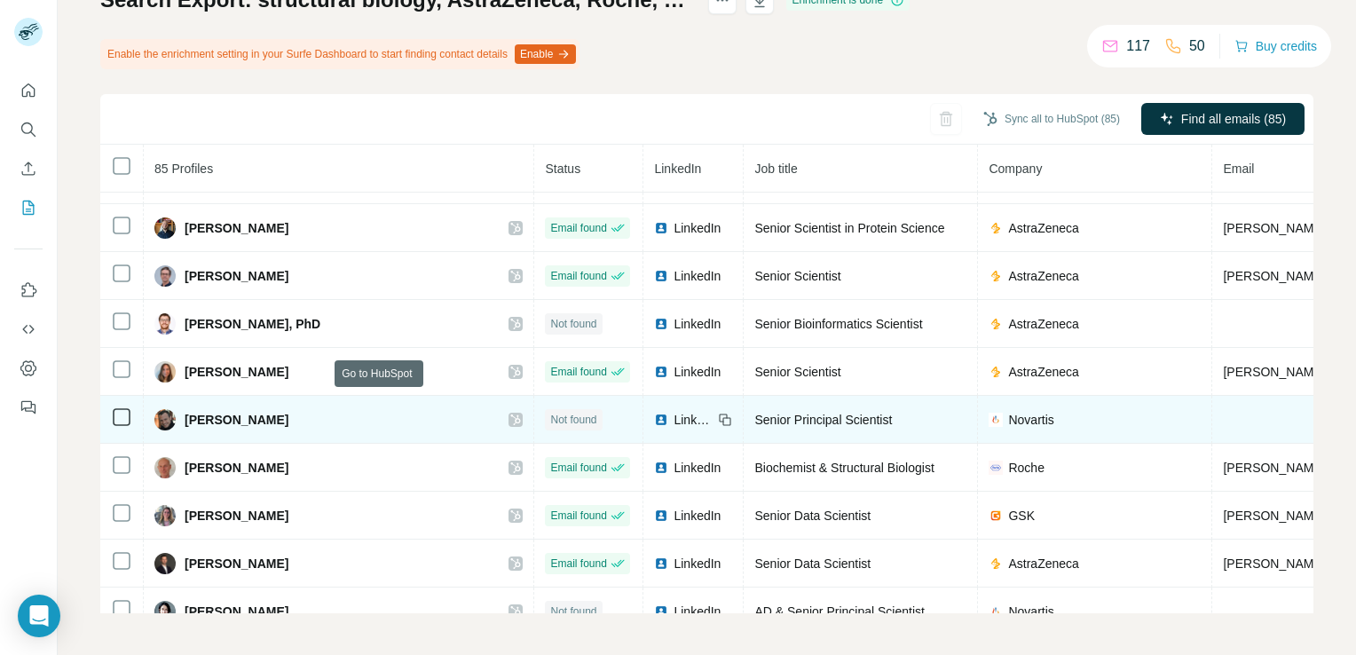
click at [510, 413] on icon at bounding box center [515, 420] width 11 height 14
click at [673, 411] on span "LinkedIn" at bounding box center [692, 420] width 39 height 18
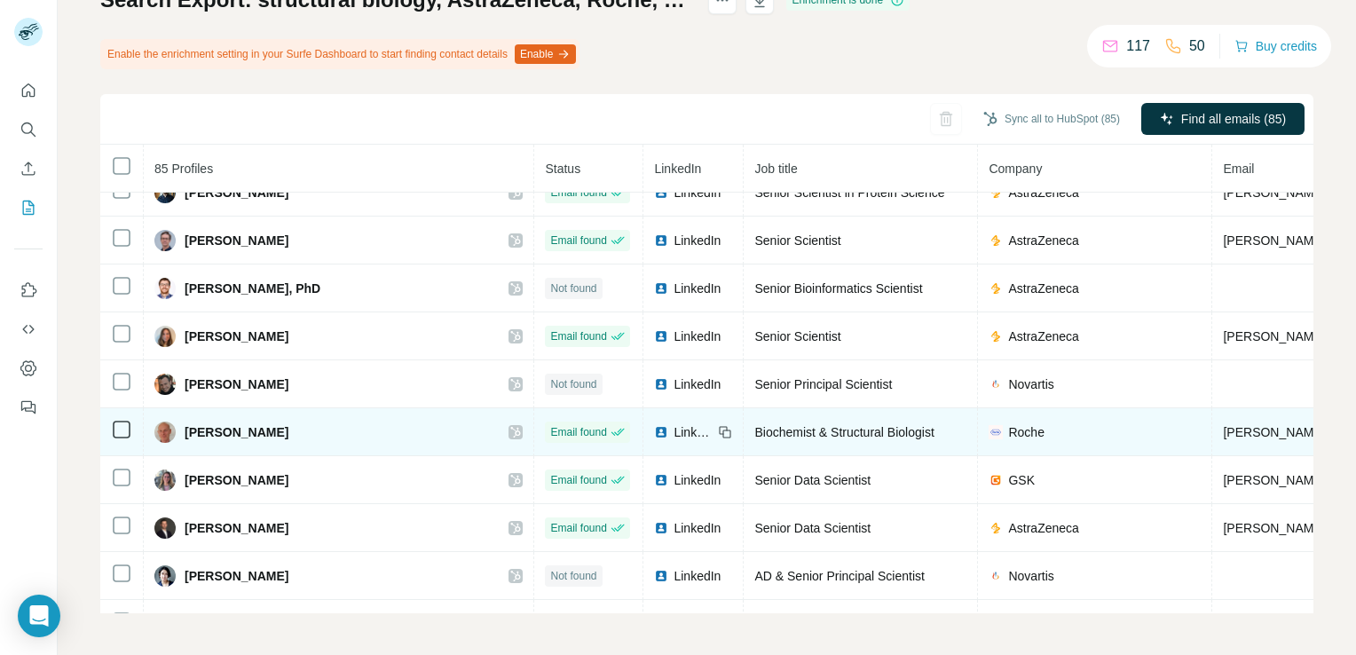
click at [510, 425] on icon at bounding box center [515, 432] width 11 height 14
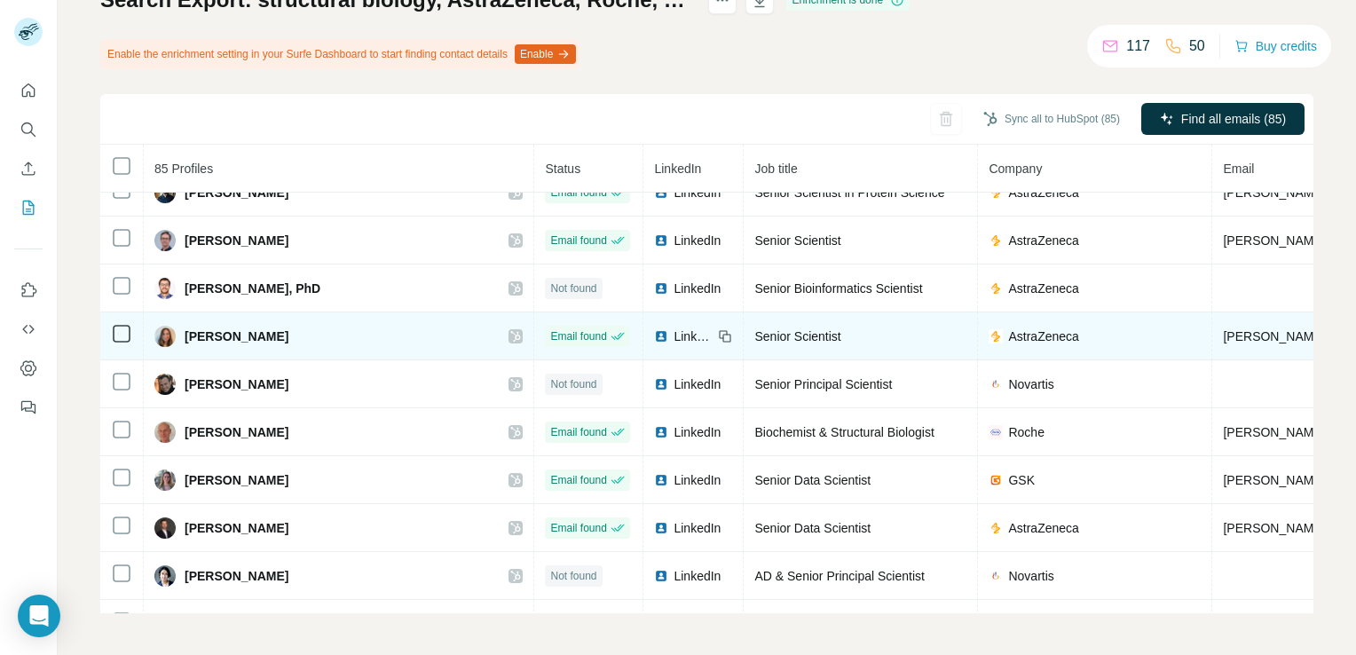
scroll to position [2188, 0]
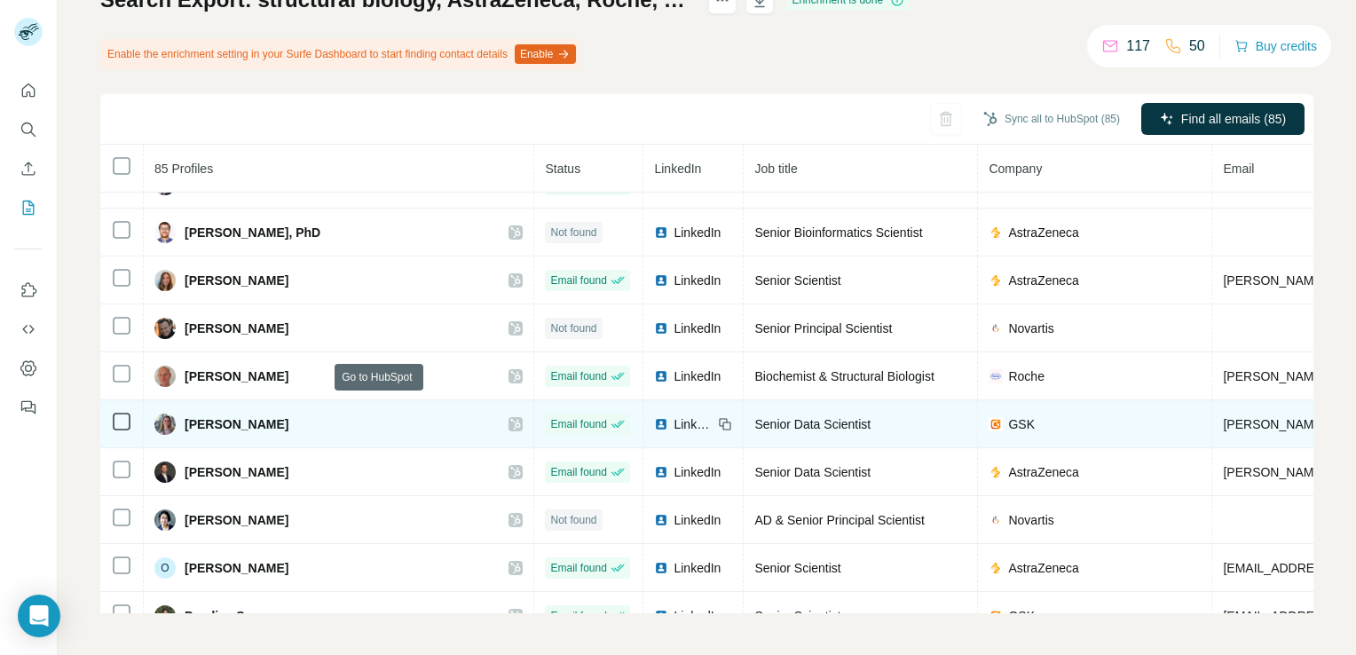
click at [511, 419] on icon at bounding box center [516, 424] width 10 height 11
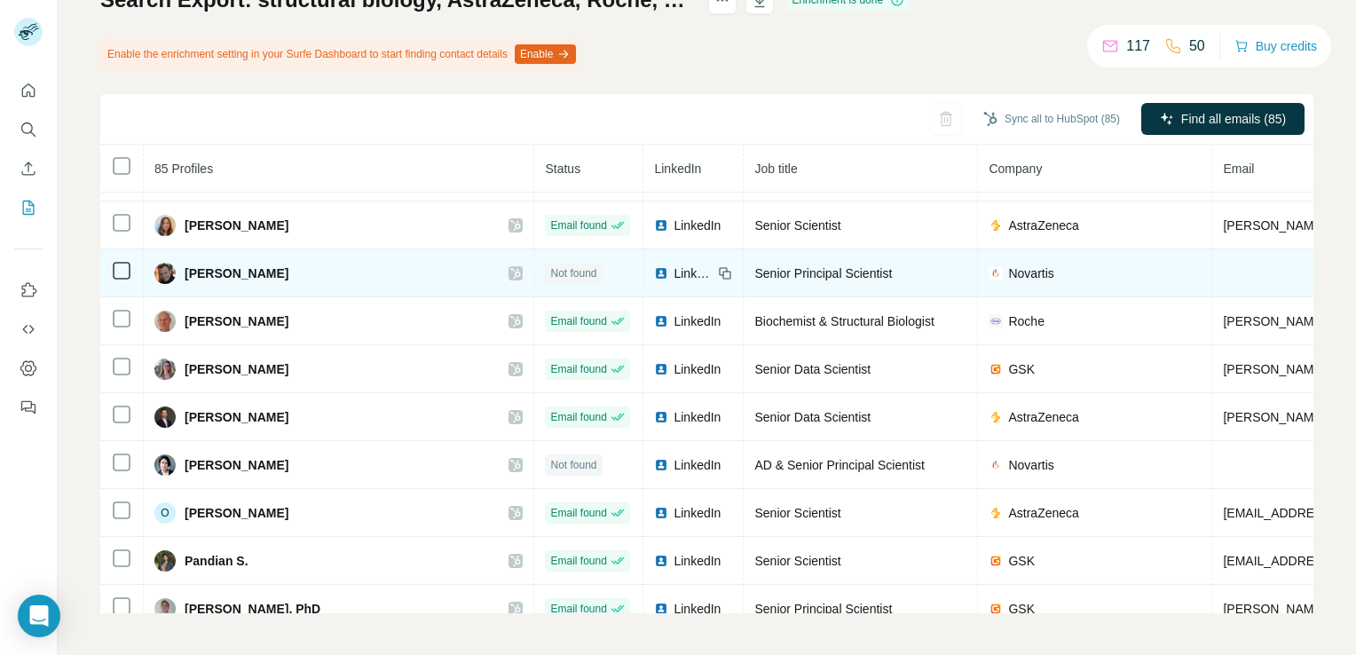
scroll to position [2243, 0]
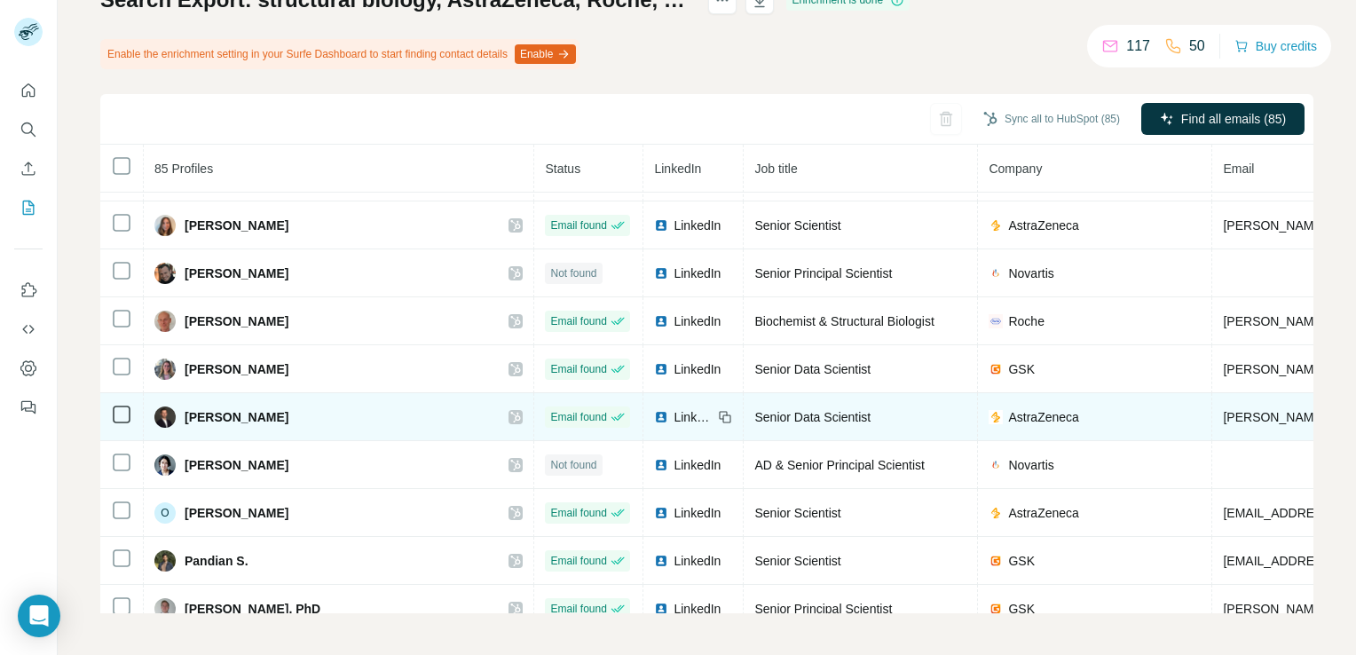
click at [510, 410] on icon at bounding box center [515, 417] width 11 height 14
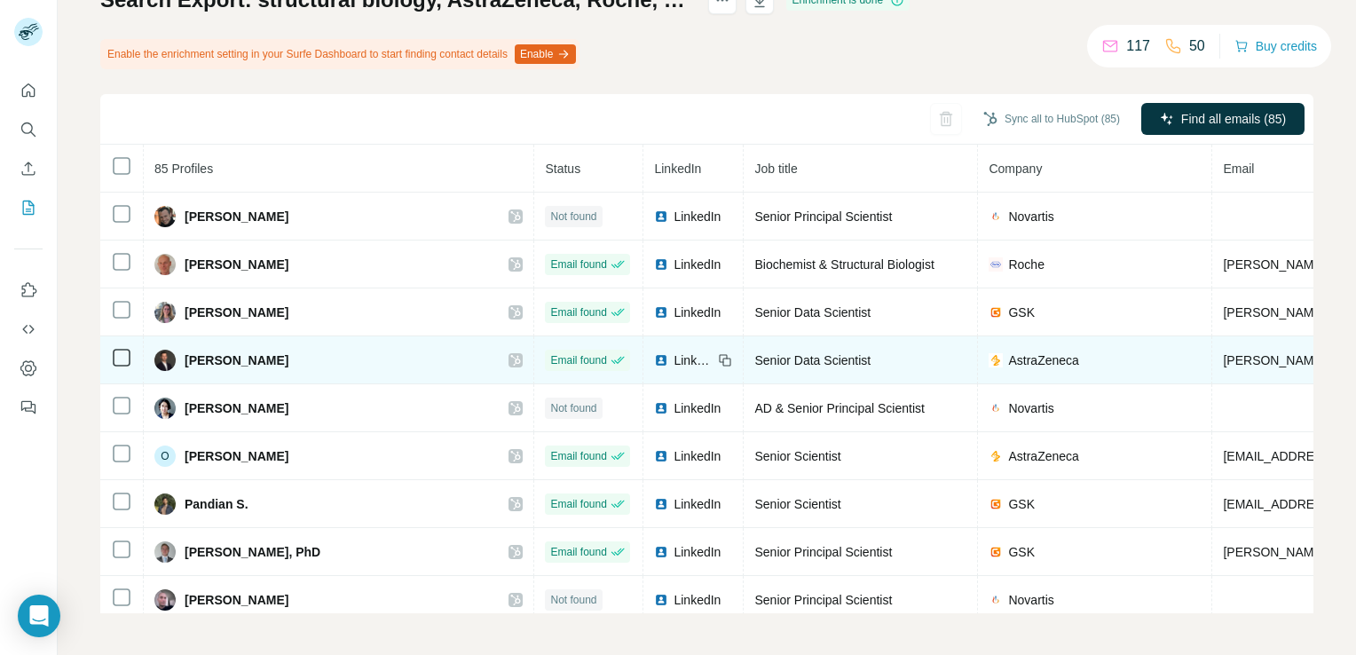
scroll to position [2300, 0]
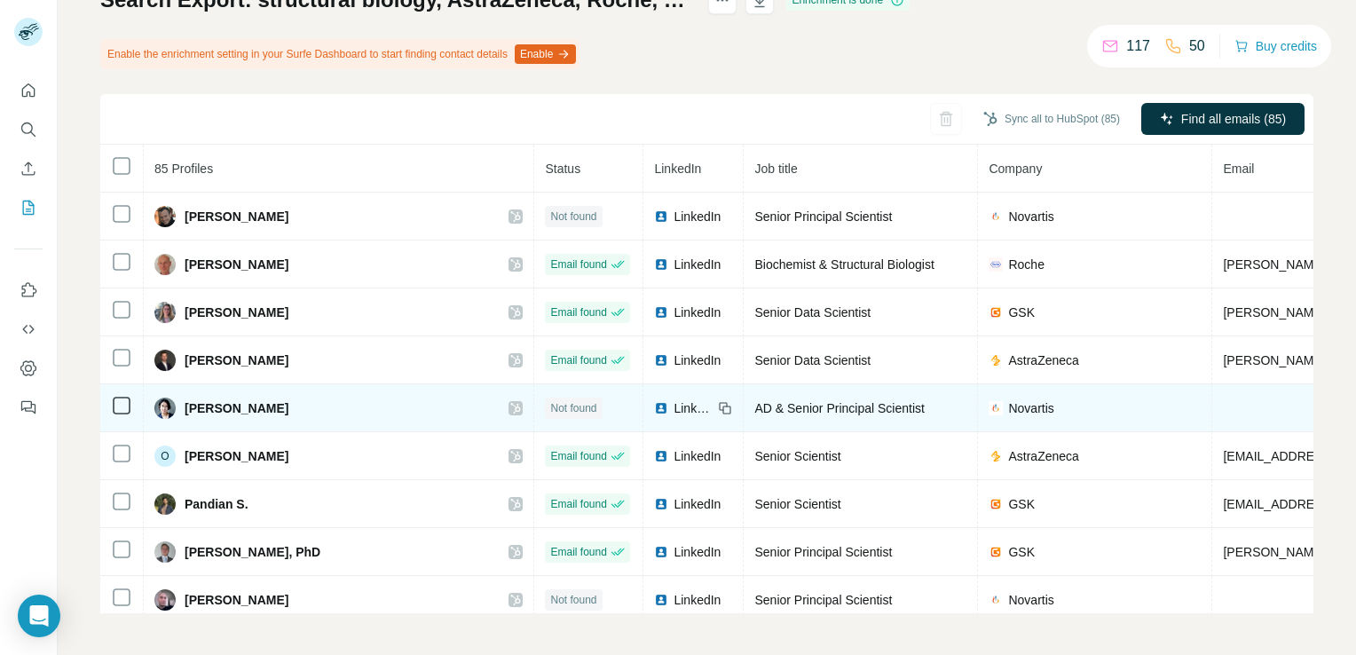
click at [673, 399] on span "LinkedIn" at bounding box center [692, 408] width 39 height 18
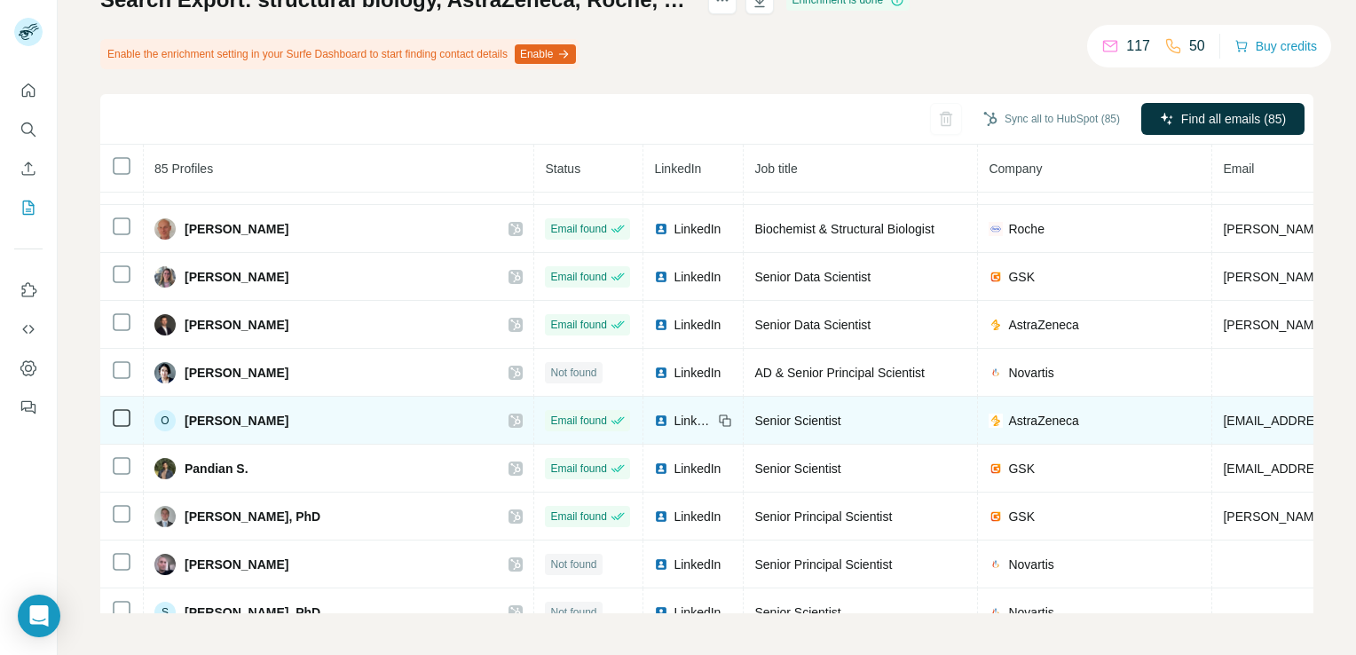
scroll to position [2337, 0]
click at [654, 410] on div "LinkedIn" at bounding box center [683, 419] width 59 height 18
click at [510, 412] on icon at bounding box center [515, 419] width 11 height 14
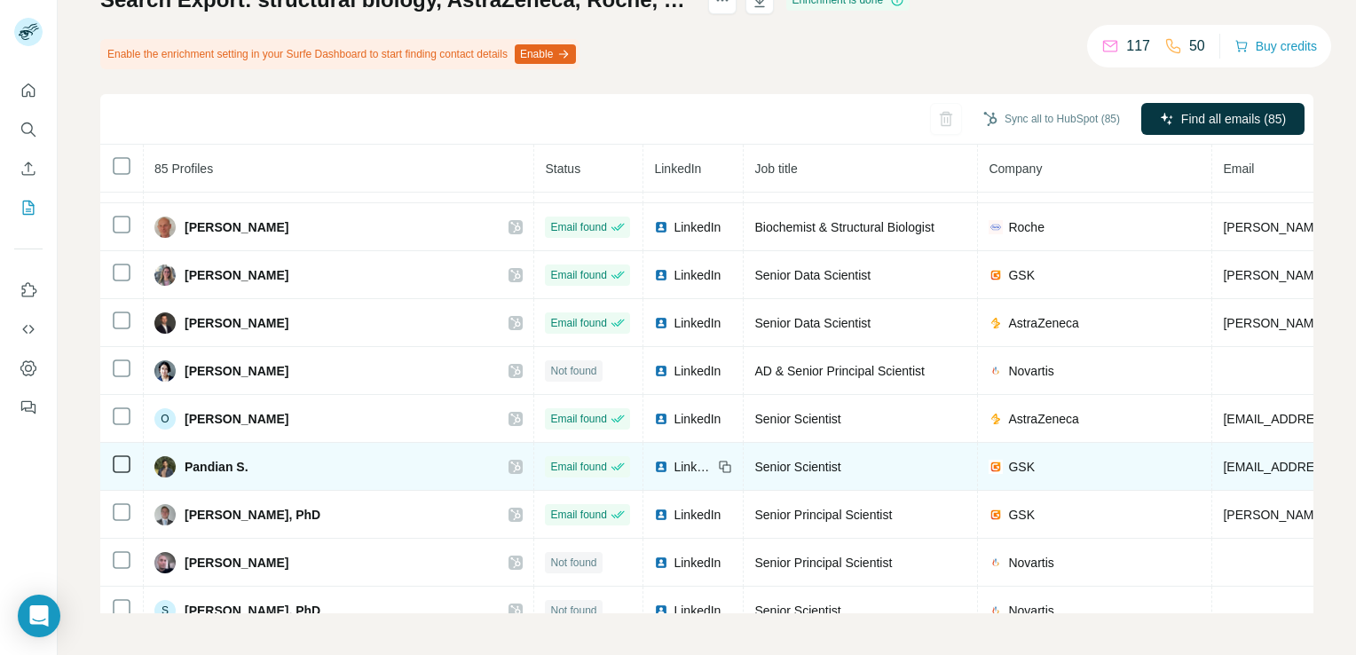
scroll to position [2413, 0]
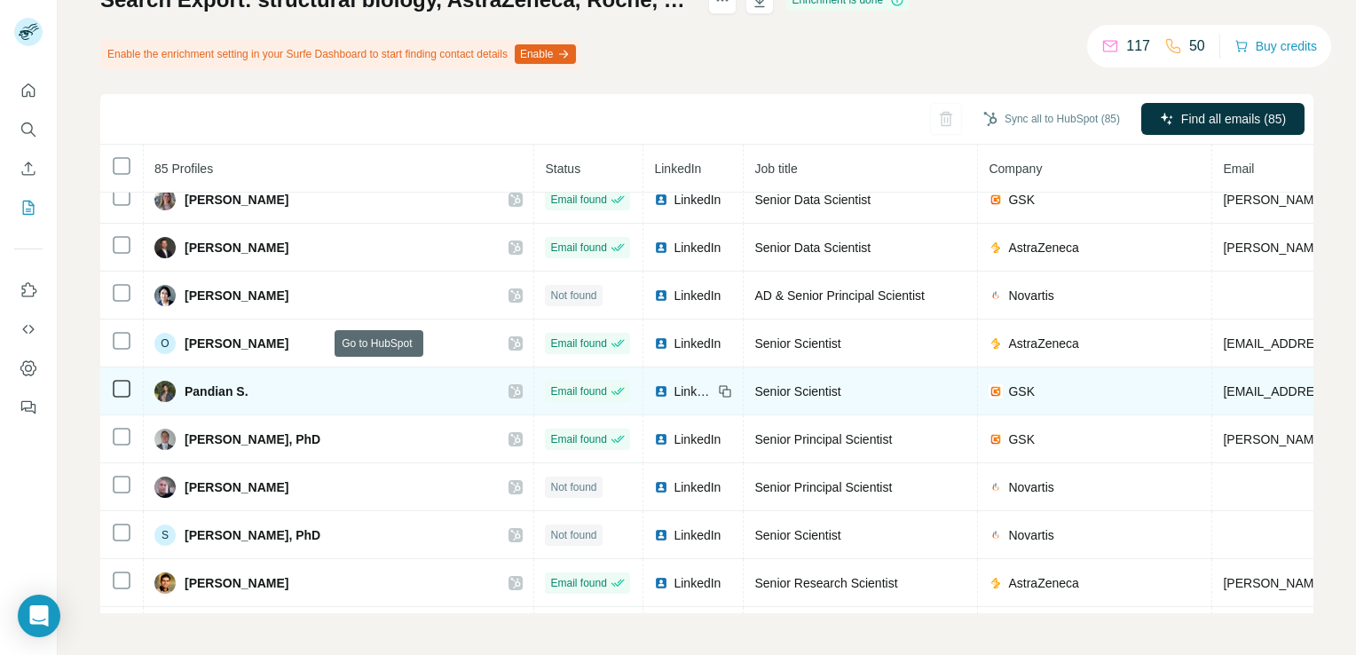
click at [511, 386] on icon at bounding box center [516, 391] width 10 height 11
click at [673, 382] on span "LinkedIn" at bounding box center [692, 391] width 39 height 18
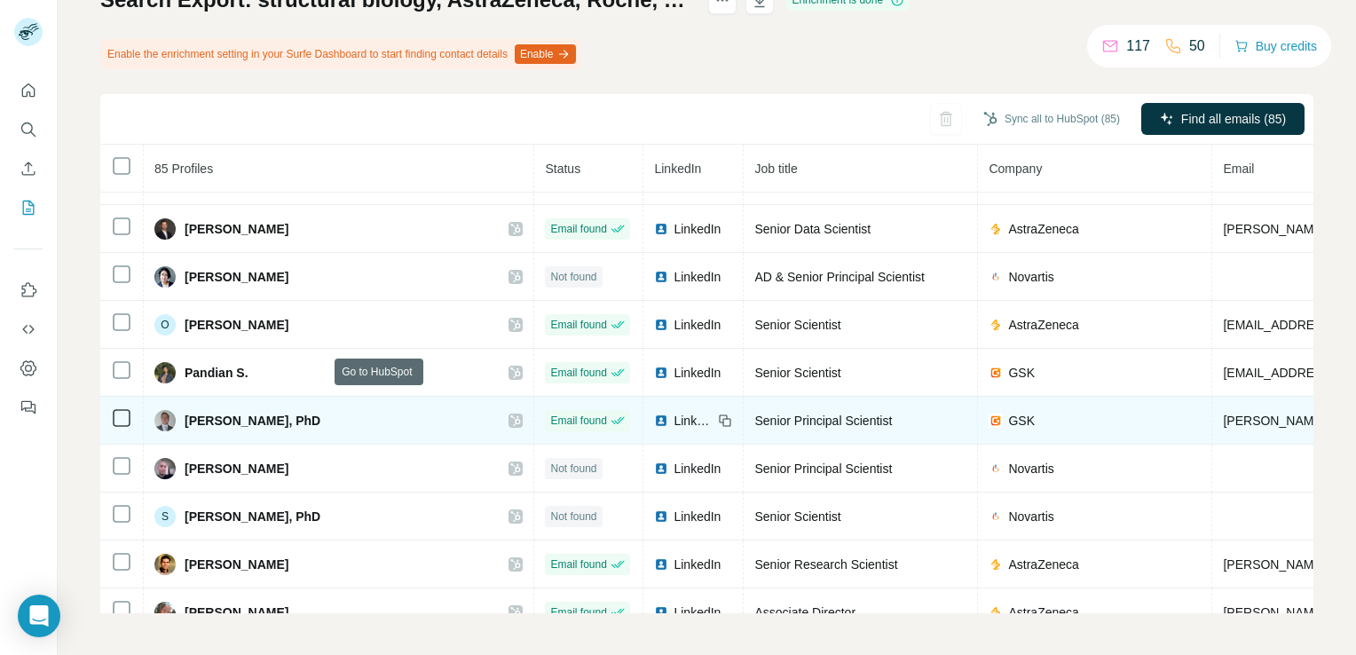
click at [511, 415] on icon at bounding box center [516, 420] width 10 height 11
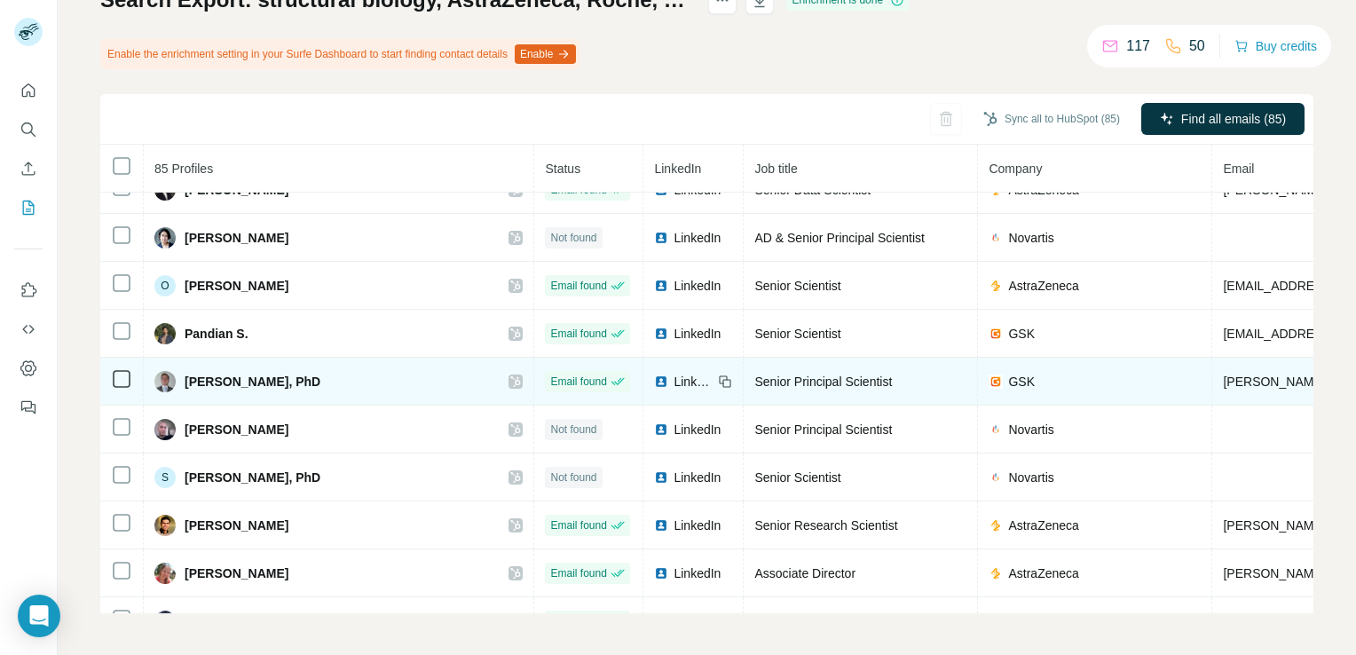
scroll to position [2470, 0]
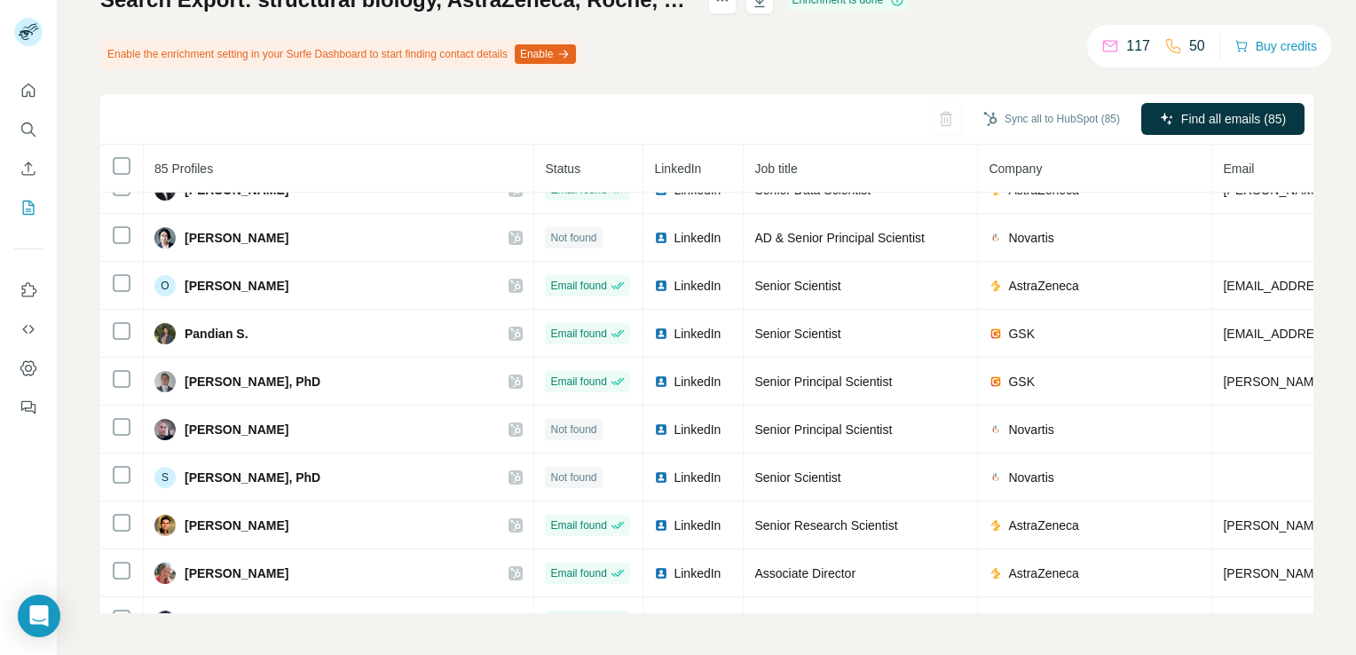
drag, startPoint x: 1318, startPoint y: 204, endPoint x: 1308, endPoint y: 201, distance: 11.2
click at [1308, 201] on div "My lists / Search Export: structural biology, AstraZeneca, Roche, GSK, Novartis…" at bounding box center [707, 327] width 1298 height 655
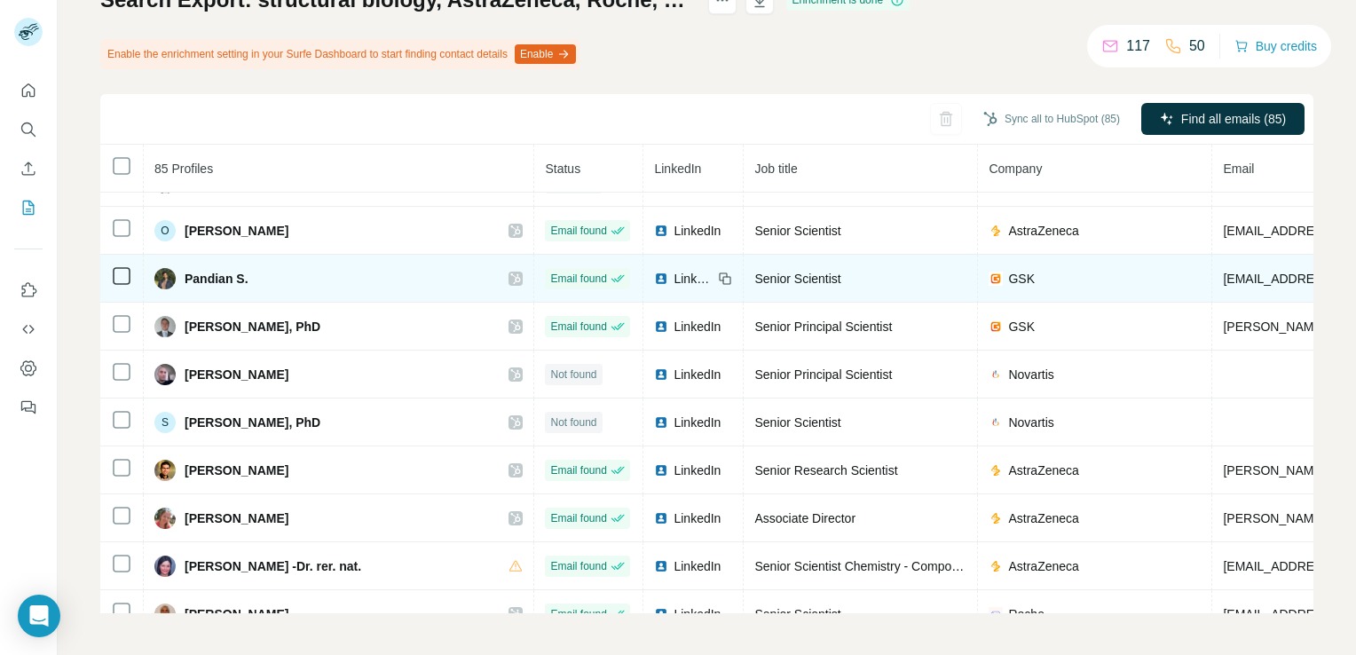
scroll to position [2523, 0]
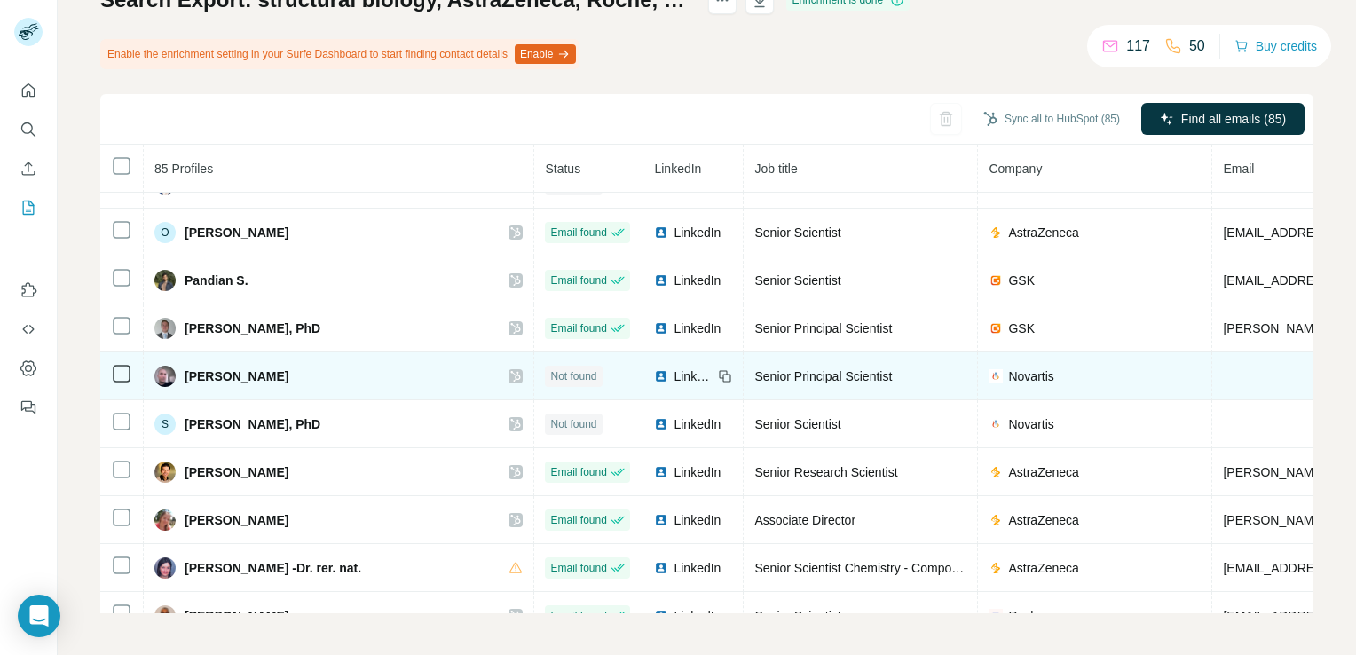
click at [673, 367] on span "LinkedIn" at bounding box center [692, 376] width 39 height 18
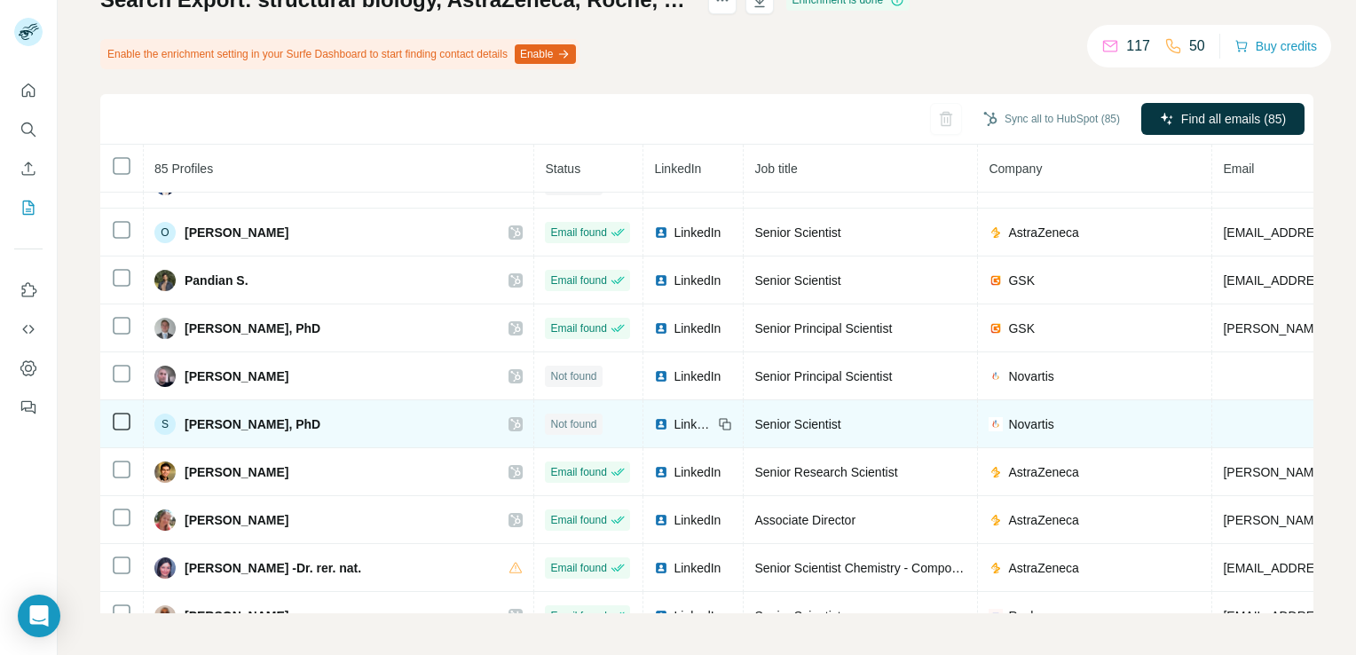
click at [510, 417] on icon at bounding box center [515, 424] width 11 height 14
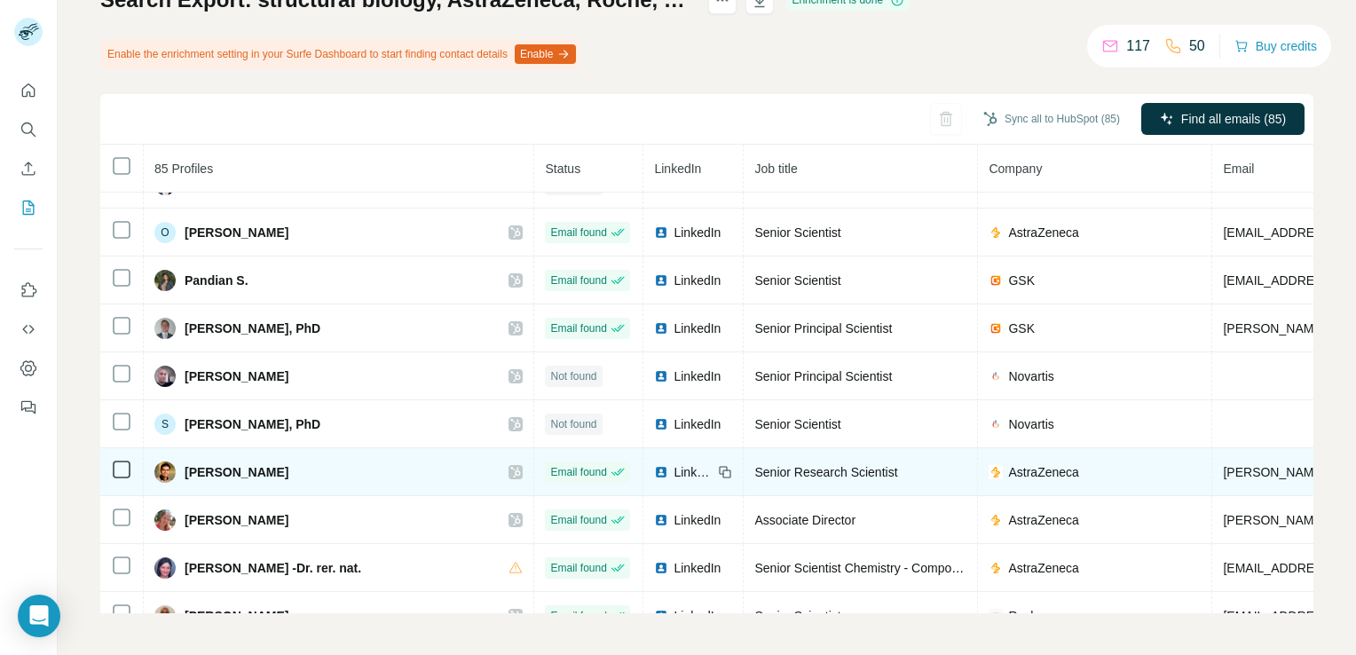
click at [510, 465] on icon at bounding box center [515, 472] width 11 height 14
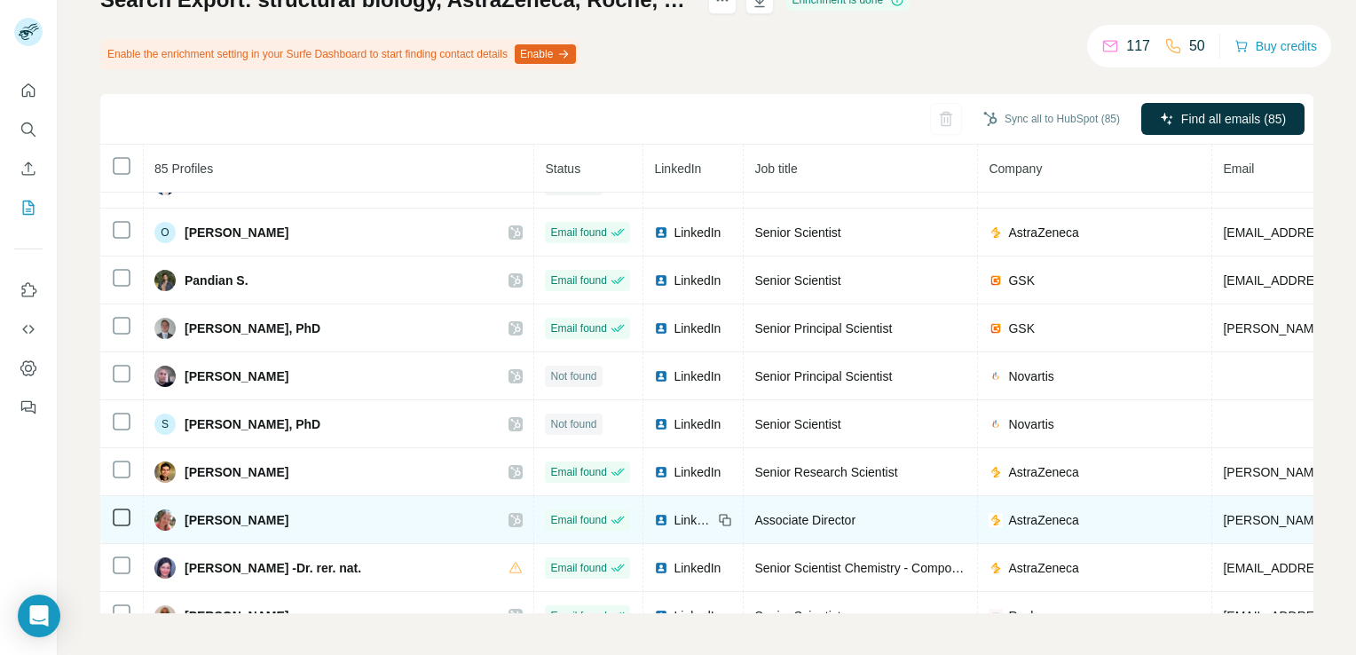
click at [511, 515] on icon at bounding box center [516, 520] width 10 height 11
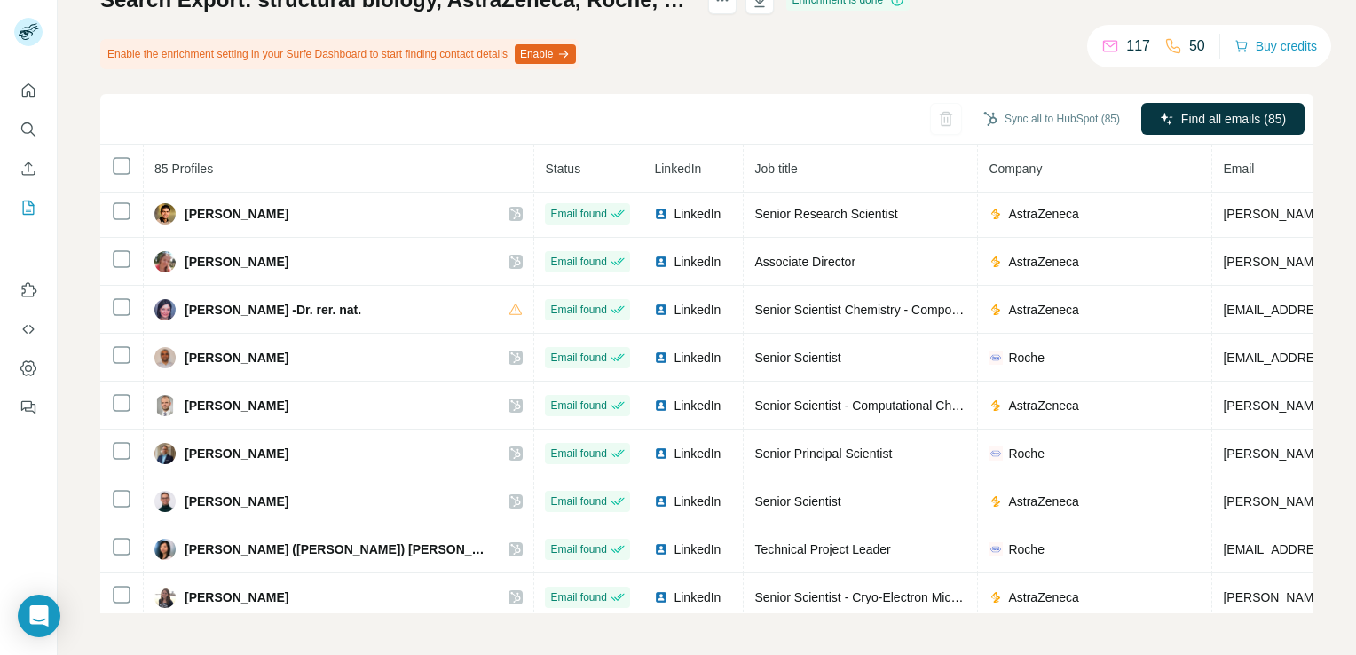
scroll to position [2783, 0]
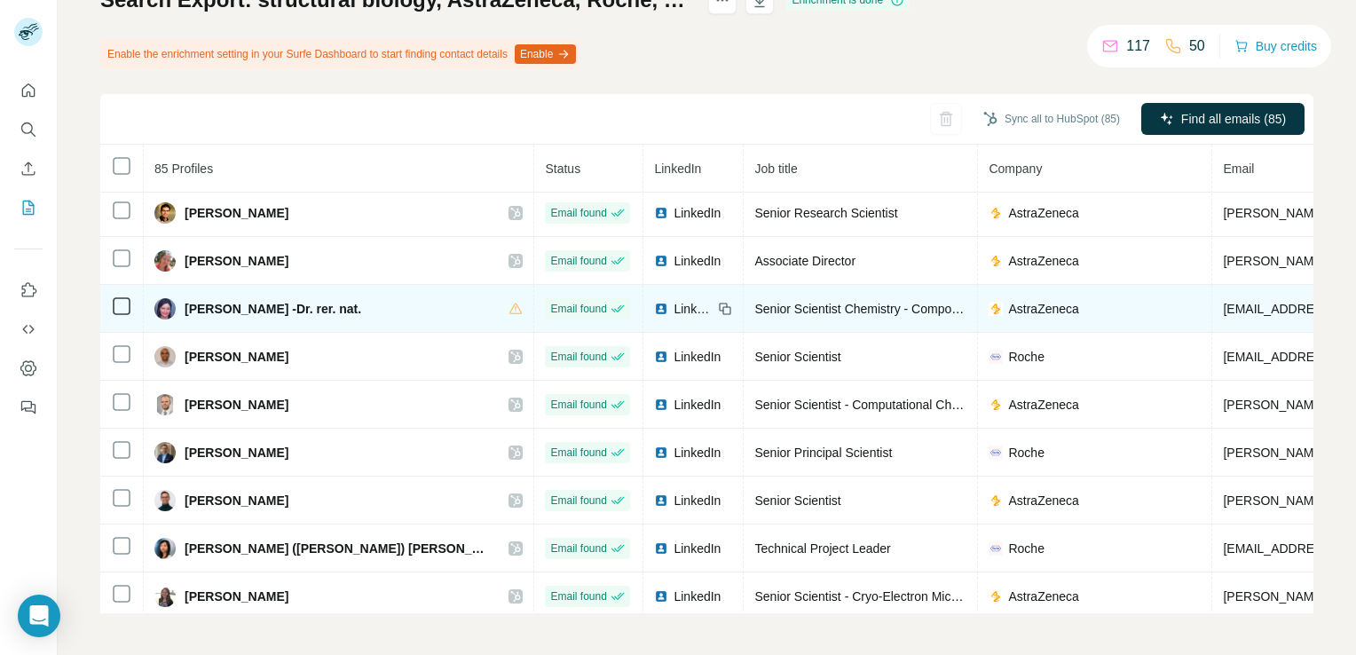
click at [673, 300] on span "LinkedIn" at bounding box center [692, 309] width 39 height 18
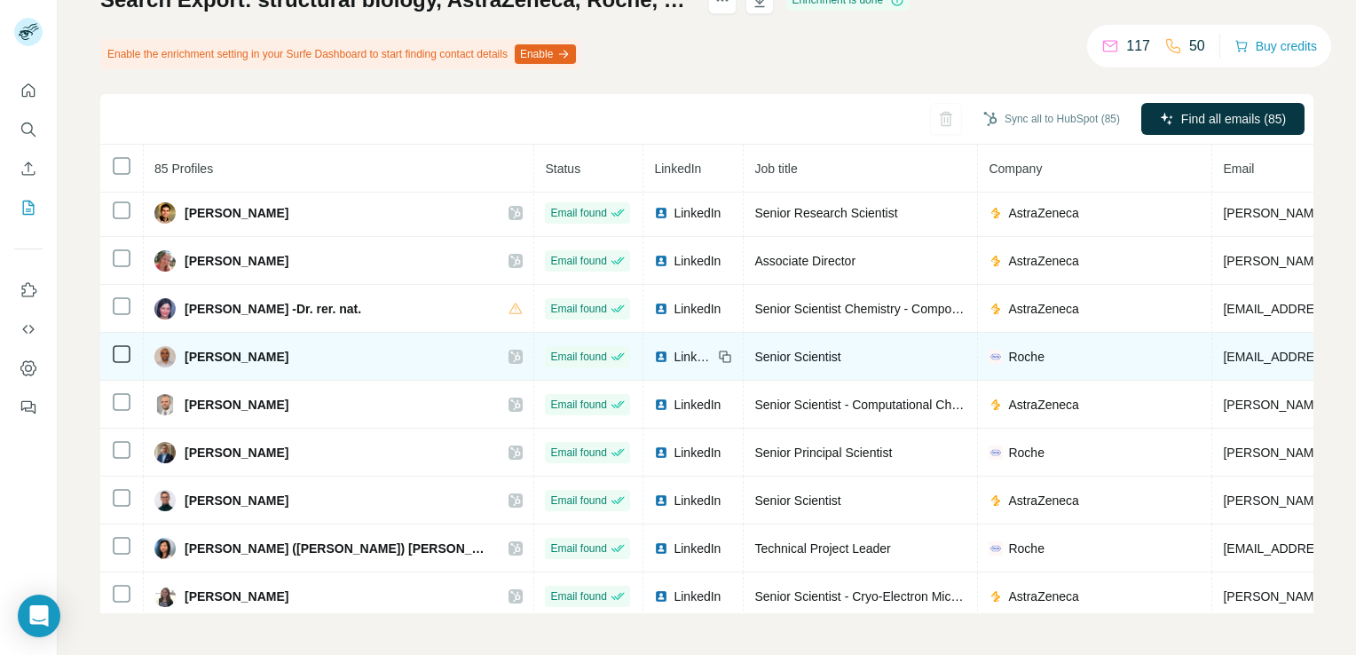
click at [511, 351] on icon at bounding box center [516, 356] width 10 height 11
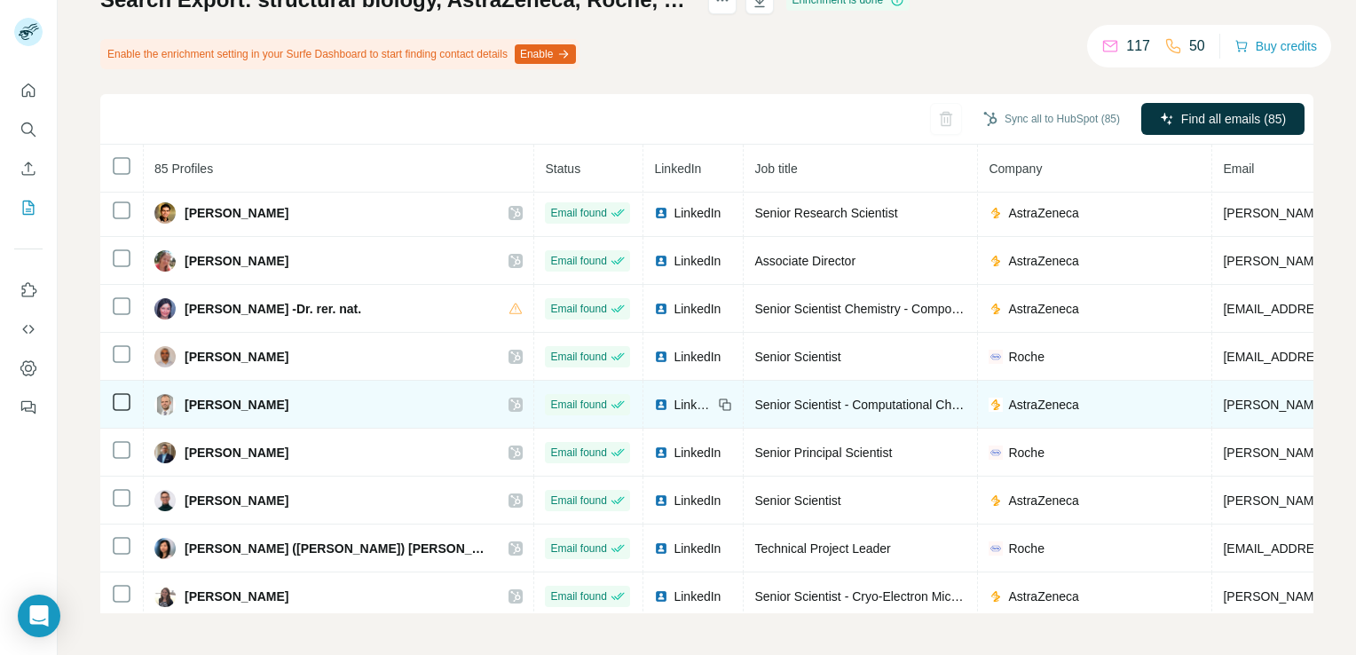
scroll to position [2827, 0]
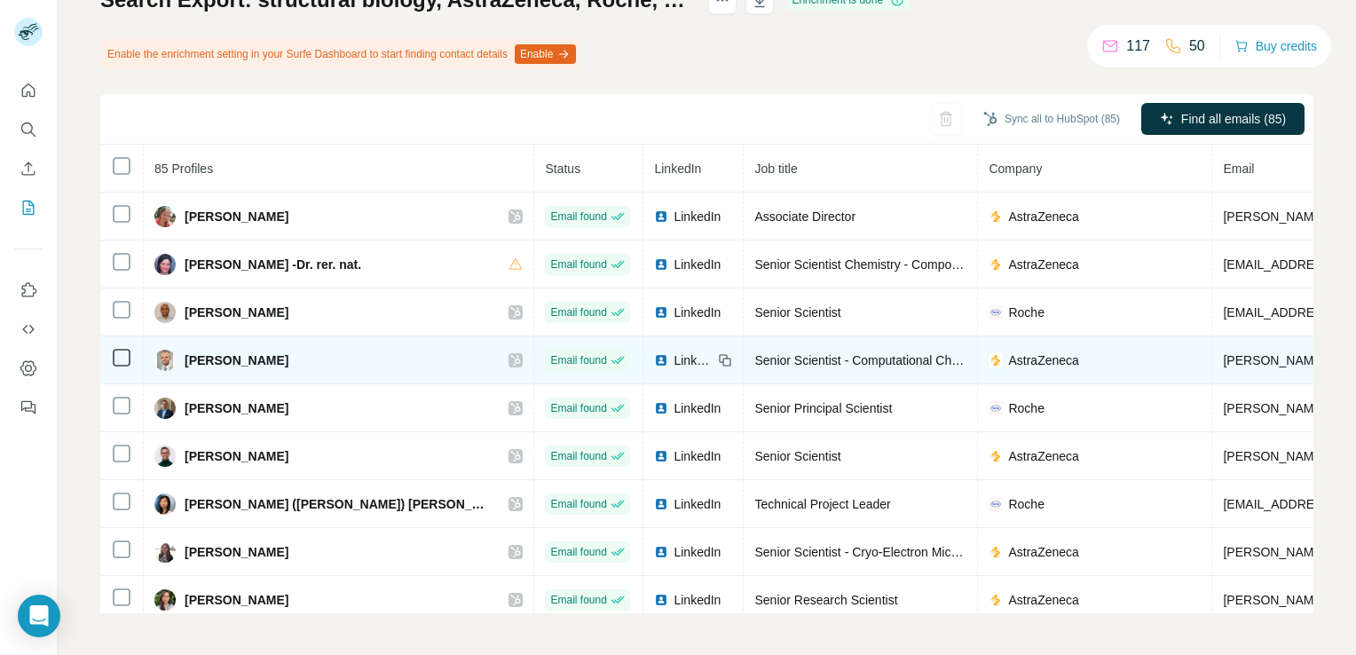
click at [511, 355] on icon at bounding box center [516, 360] width 10 height 11
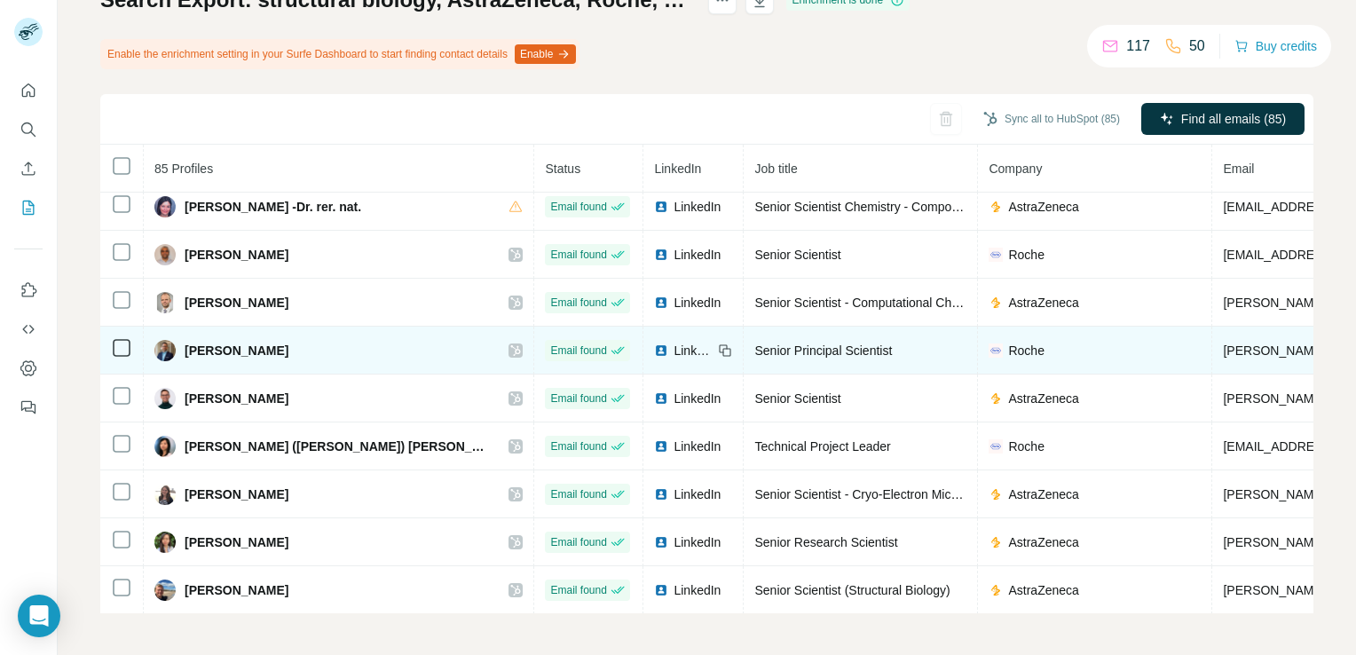
scroll to position [2884, 0]
click at [510, 344] on icon at bounding box center [515, 351] width 11 height 14
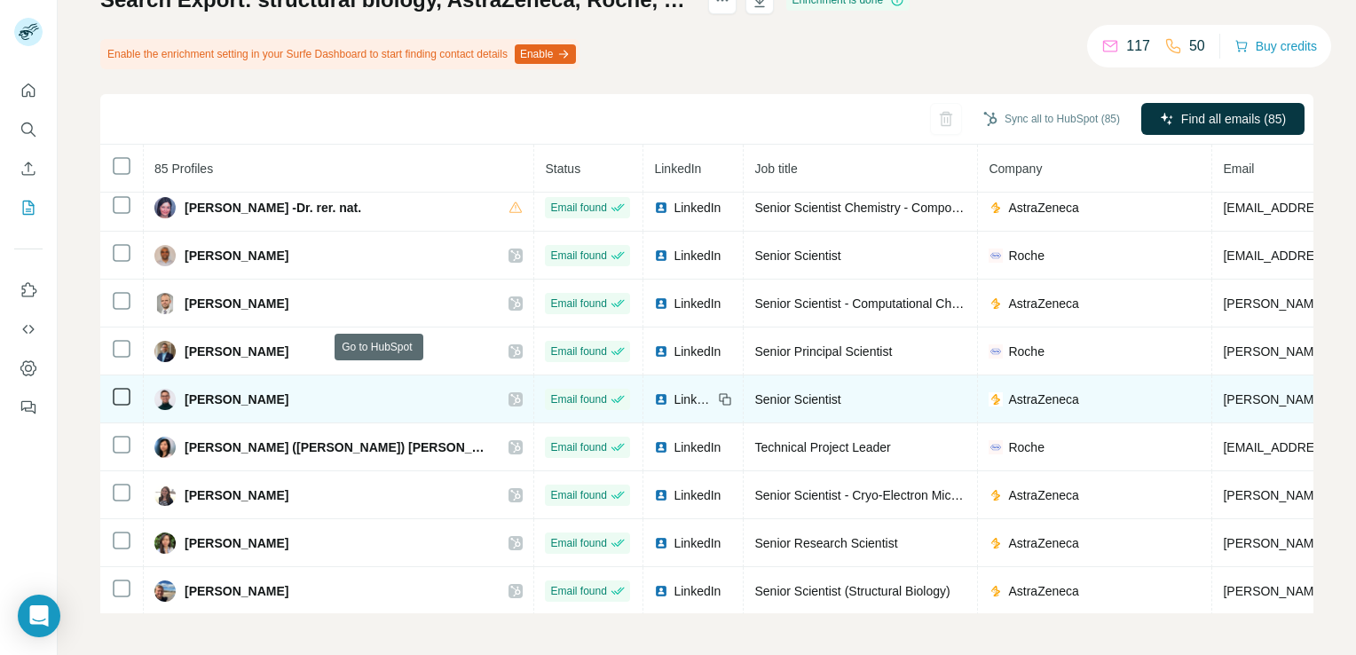
click at [510, 392] on icon at bounding box center [515, 399] width 11 height 14
